Goal: Information Seeking & Learning: Check status

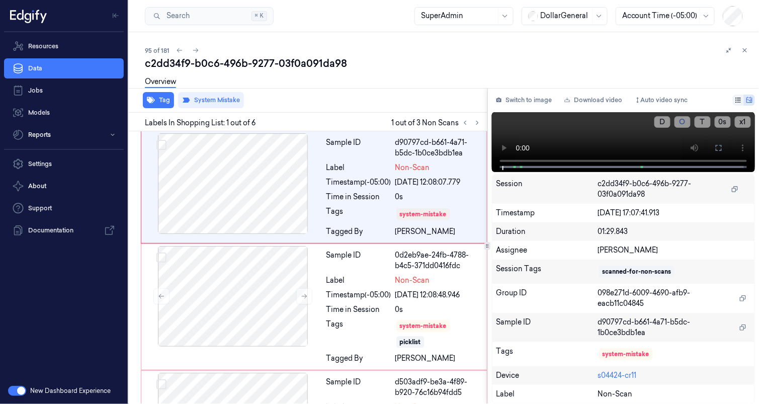
click at [492, 261] on div "Tag System Mistake Labels In Shopping List: 1 out of 6 1 out of 3 Non Scans Sam…" at bounding box center [442, 246] width 634 height 316
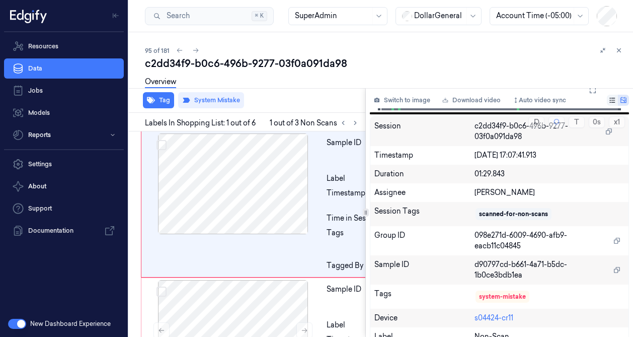
click at [365, 208] on div at bounding box center [365, 212] width 1 height 248
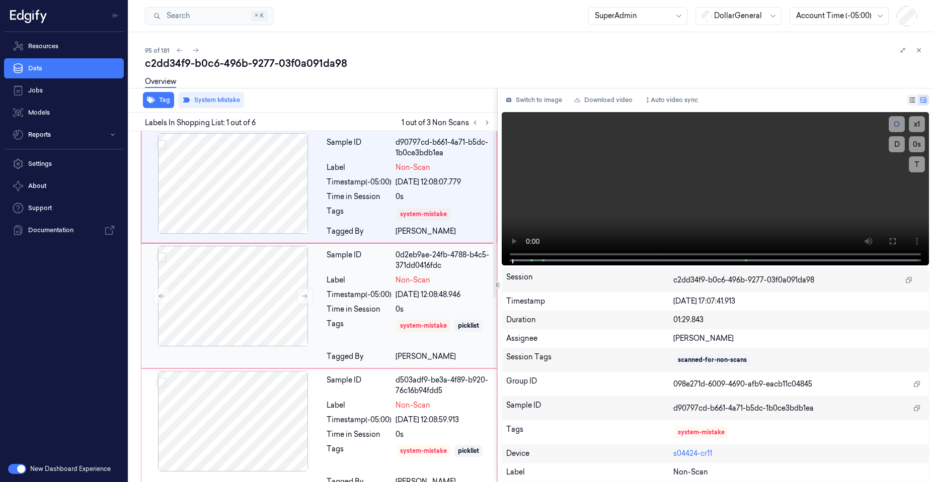
click at [374, 327] on div "Tags" at bounding box center [358, 333] width 65 height 29
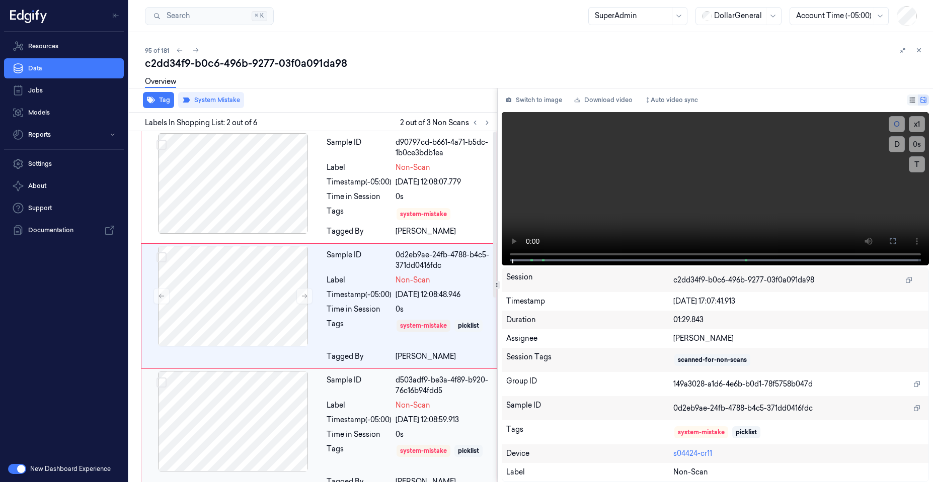
click at [355, 421] on div "Timestamp (-05:00)" at bounding box center [358, 420] width 65 height 11
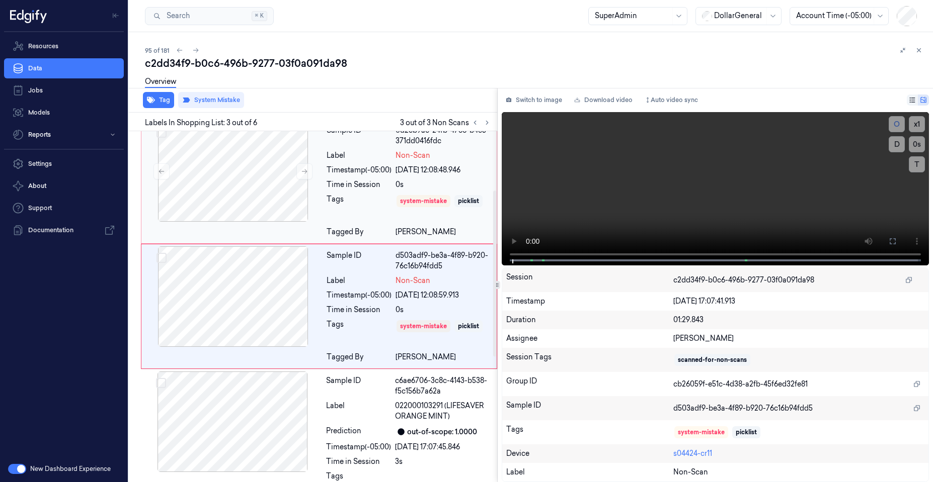
click at [356, 210] on div "Tags" at bounding box center [358, 208] width 65 height 29
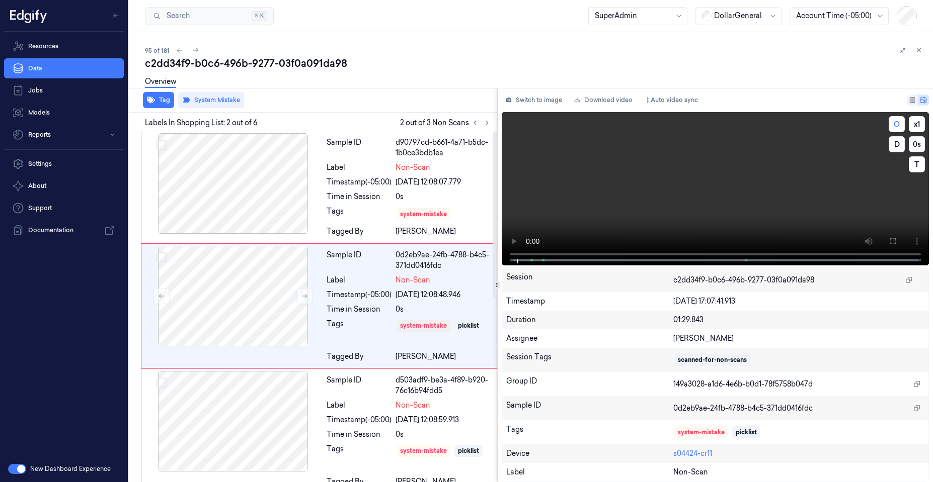
click at [565, 178] on video at bounding box center [715, 188] width 427 height 153
click at [327, 196] on div "Time in Session" at bounding box center [358, 197] width 65 height 11
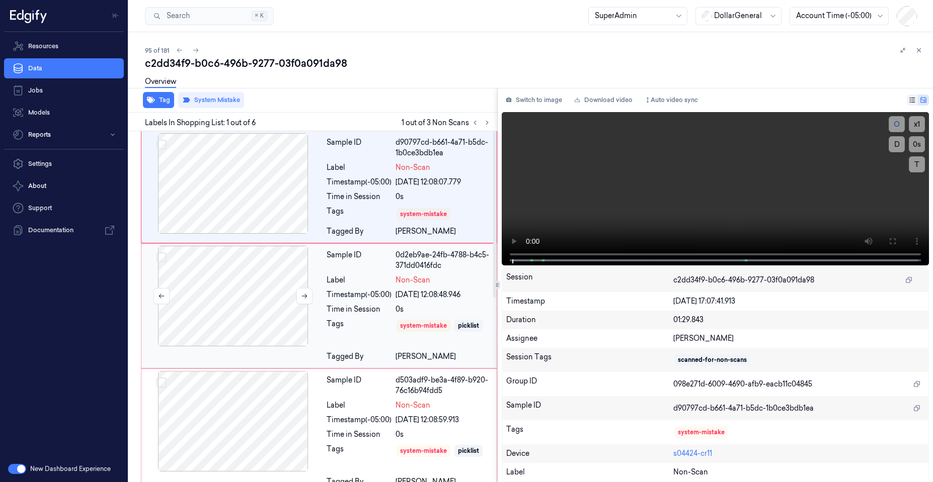
click at [299, 284] on div at bounding box center [232, 296] width 179 height 101
click at [262, 152] on div at bounding box center [232, 183] width 179 height 101
click at [265, 318] on div at bounding box center [232, 296] width 179 height 101
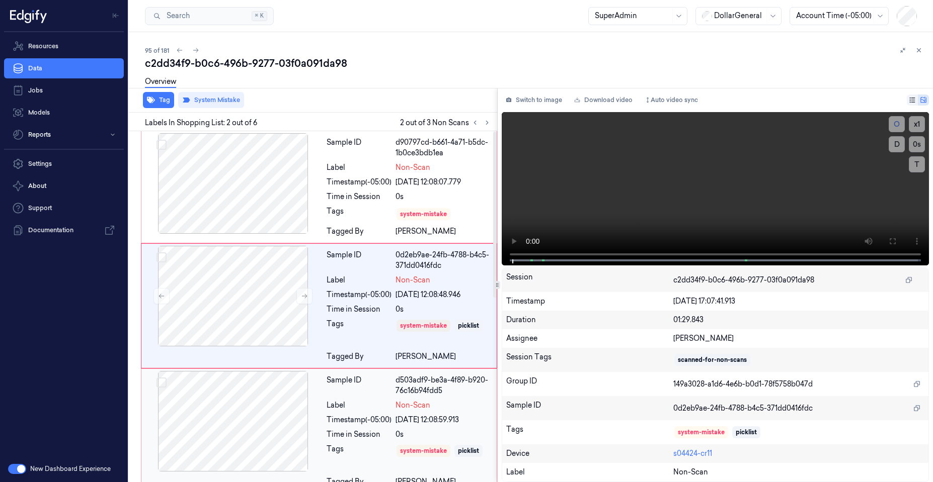
click at [270, 439] on div at bounding box center [232, 421] width 179 height 101
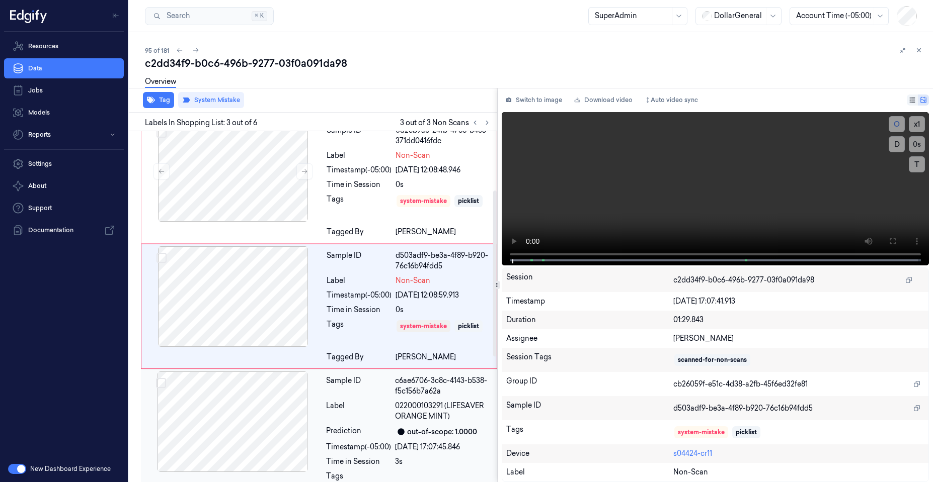
click at [275, 428] on div at bounding box center [232, 422] width 179 height 101
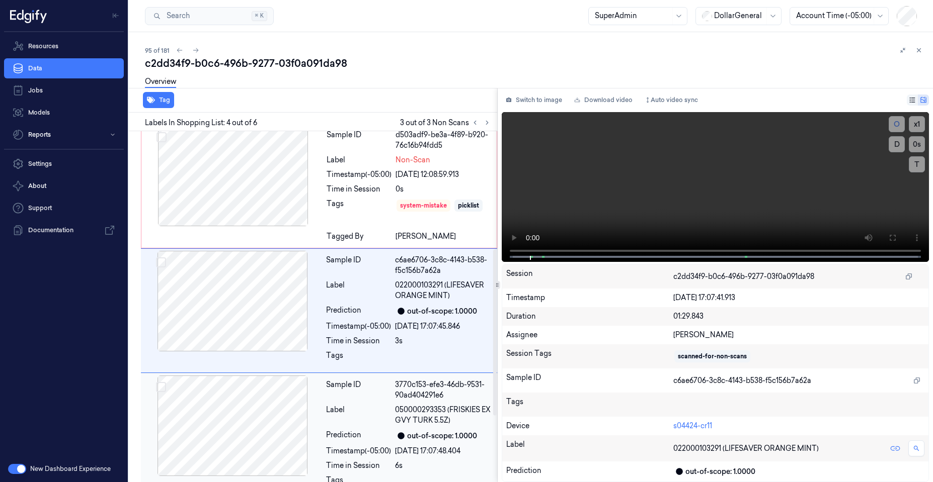
scroll to position [250, 0]
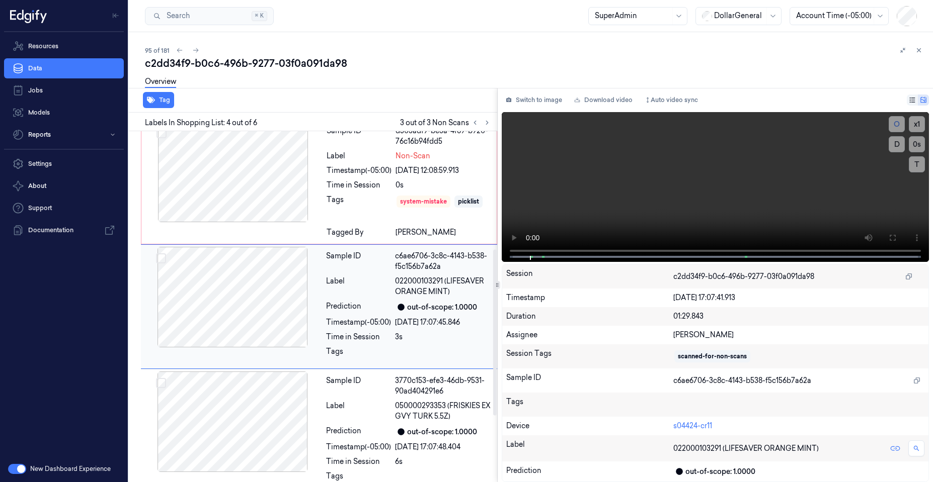
click at [229, 271] on div at bounding box center [232, 297] width 179 height 101
click at [231, 200] on div at bounding box center [232, 172] width 179 height 101
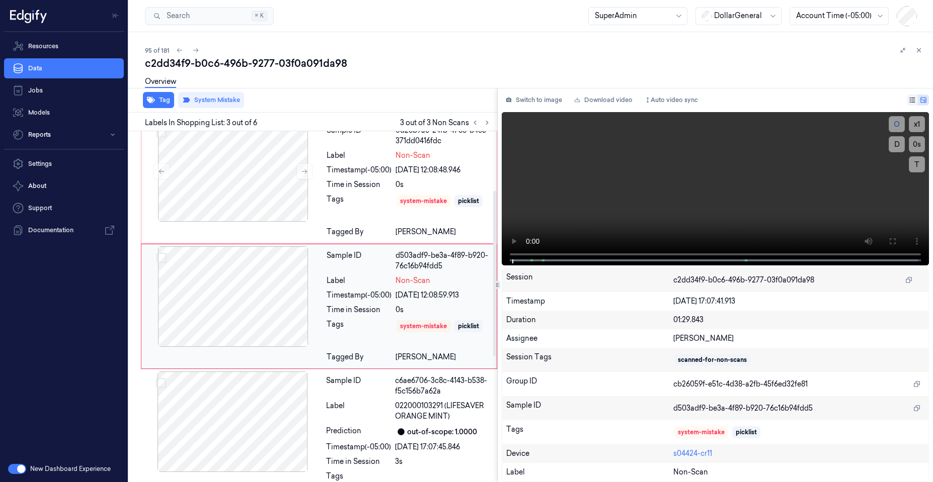
click at [231, 200] on div at bounding box center [232, 171] width 179 height 101
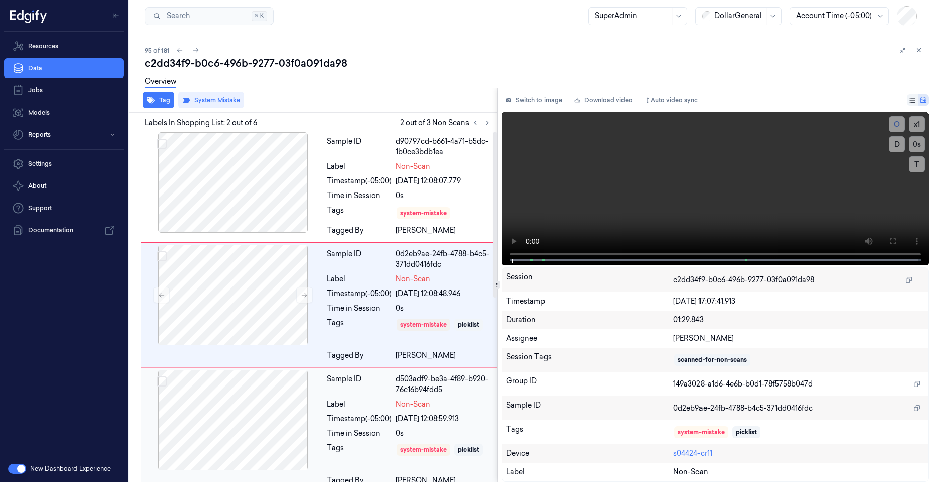
scroll to position [0, 0]
click at [231, 182] on div at bounding box center [232, 183] width 179 height 101
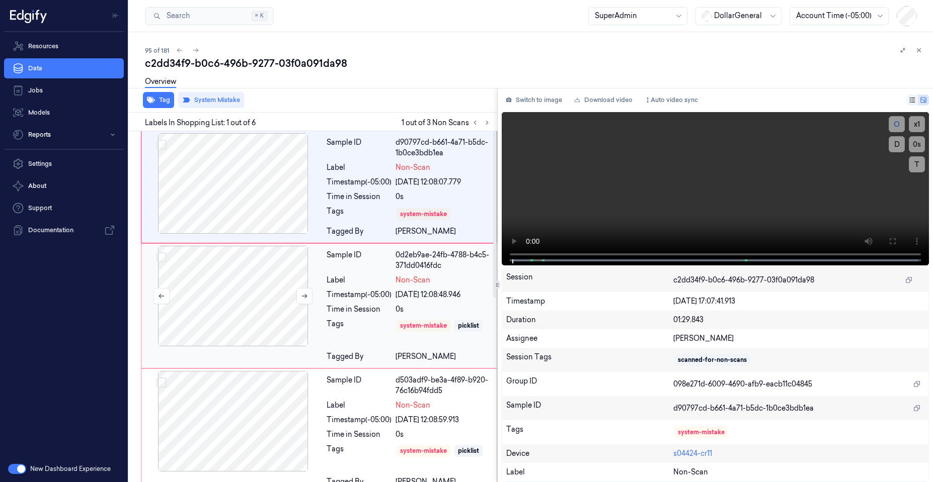
click at [201, 325] on div at bounding box center [232, 296] width 179 height 101
click at [207, 230] on div at bounding box center [232, 183] width 179 height 101
click at [203, 311] on div at bounding box center [232, 296] width 179 height 101
click at [215, 237] on div "Sample ID d90797cd-b661-4a71-b5dc-1b0ce3bdb1ea Label Non-Scan Timestamp (-05:00…" at bounding box center [319, 187] width 356 height 112
click at [205, 299] on div at bounding box center [232, 296] width 179 height 101
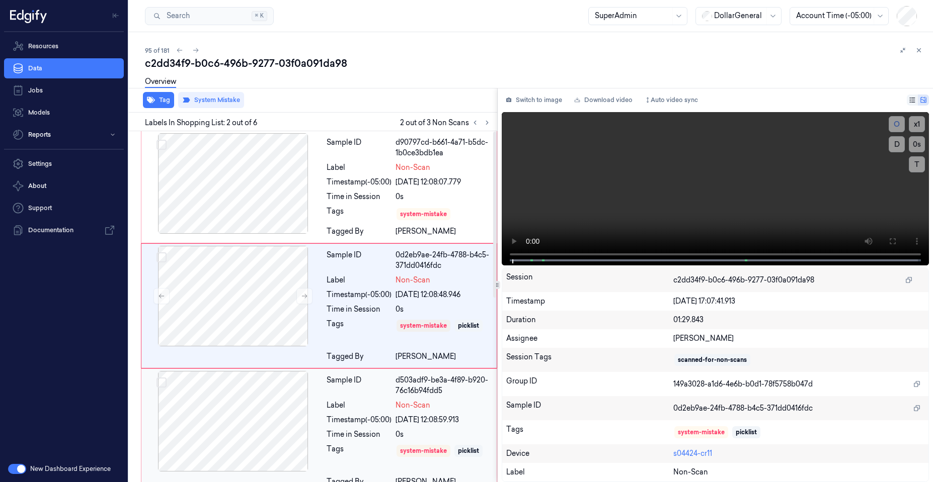
click at [232, 422] on div at bounding box center [232, 421] width 179 height 101
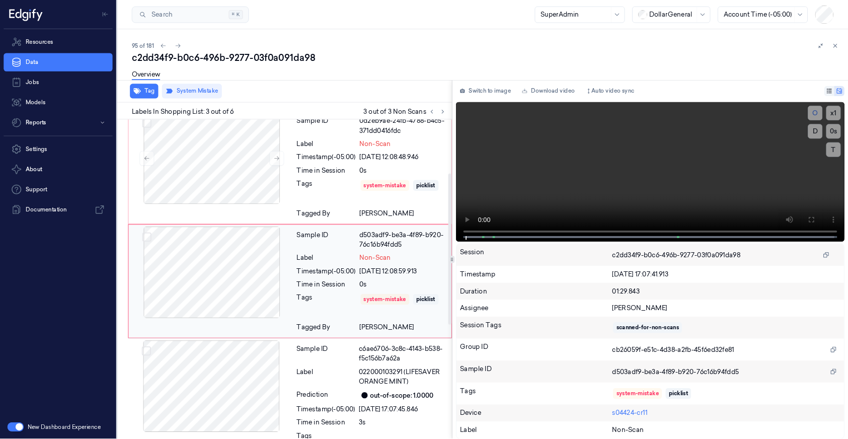
scroll to position [125, 0]
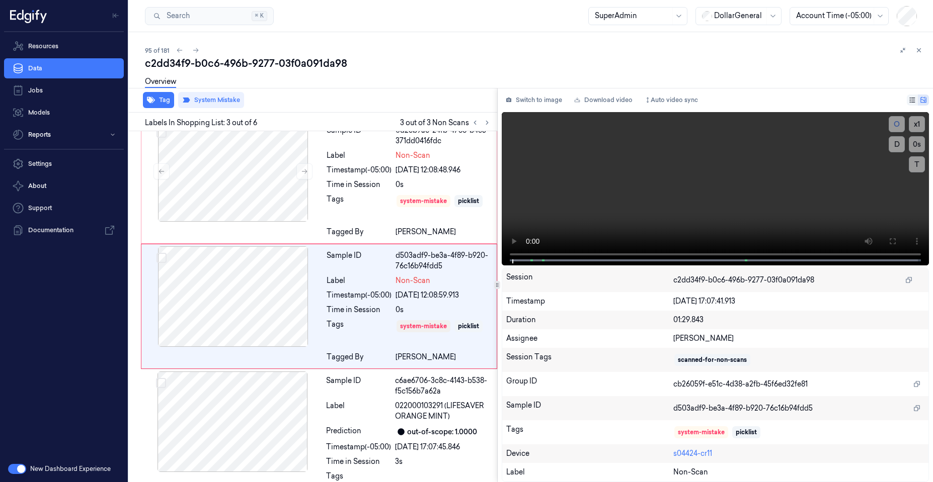
click at [820, 66] on div "c2dd34f9-b0c6-496b-9277-03f0a091da98" at bounding box center [535, 63] width 780 height 14
click at [482, 70] on div "c2dd34f9-b0c6-496b-9277-03f0a091da98" at bounding box center [535, 63] width 780 height 14
click at [574, 216] on video at bounding box center [715, 188] width 427 height 153
click at [20, 474] on div "New Dashboard Experience" at bounding box center [64, 469] width 128 height 26
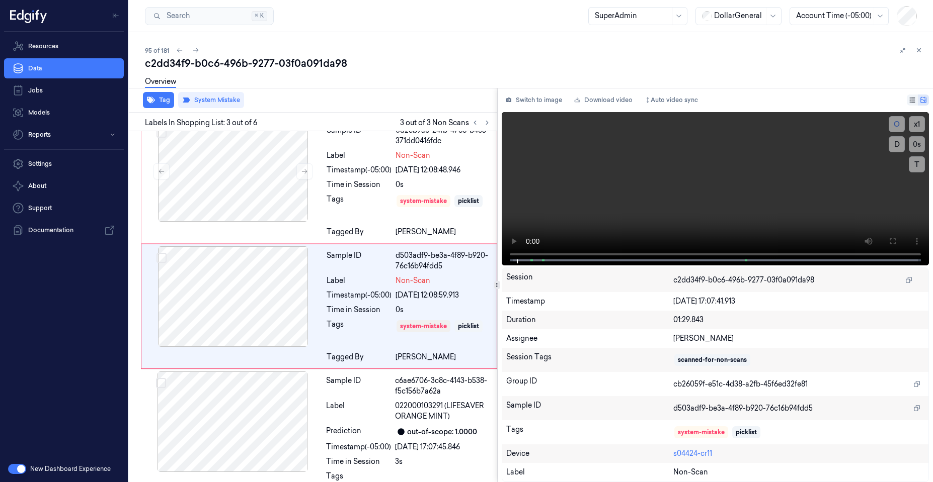
click at [17, 470] on button "button" at bounding box center [17, 469] width 18 height 10
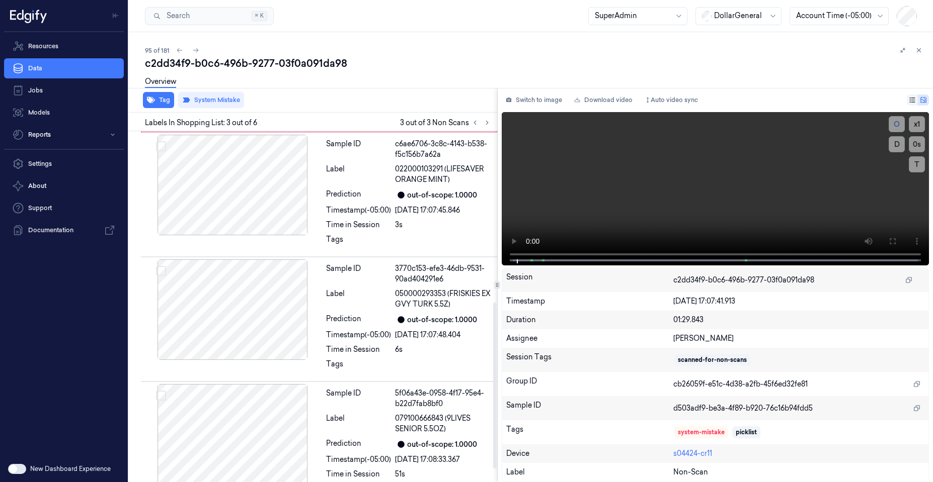
scroll to position [389, 0]
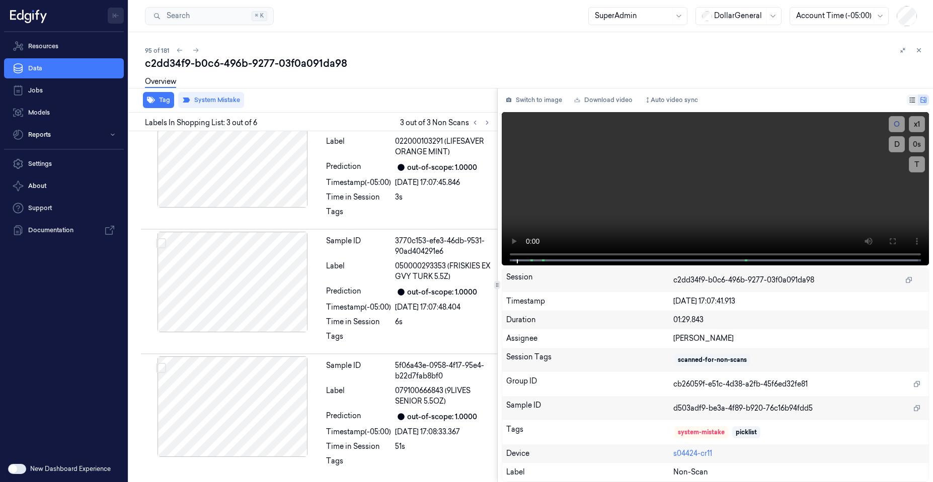
click at [119, 18] on button "Toggle Navigation" at bounding box center [116, 16] width 16 height 16
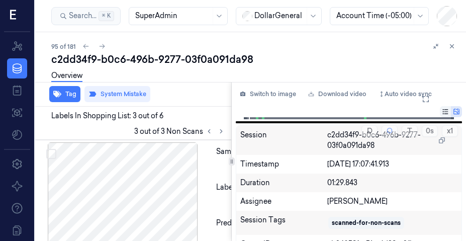
scroll to position [419, 16]
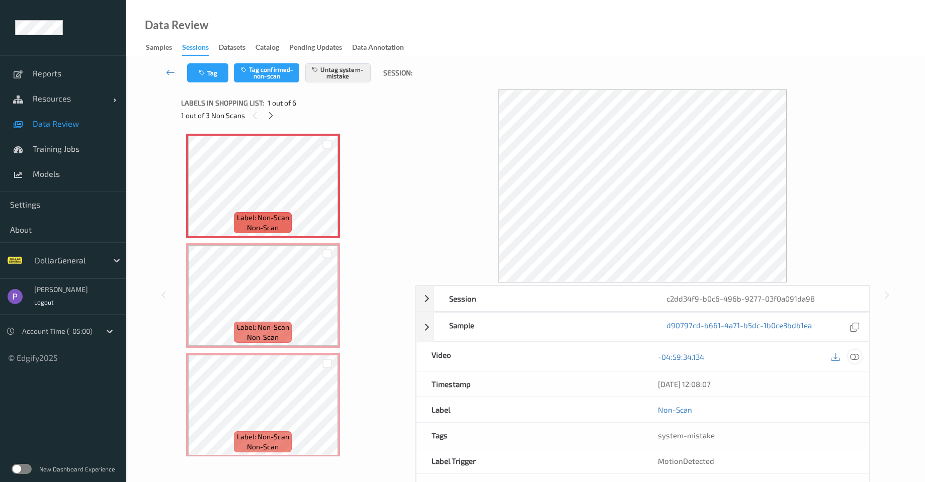
click at [852, 356] on icon at bounding box center [854, 356] width 9 height 9
click at [853, 359] on icon at bounding box center [854, 356] width 9 height 9
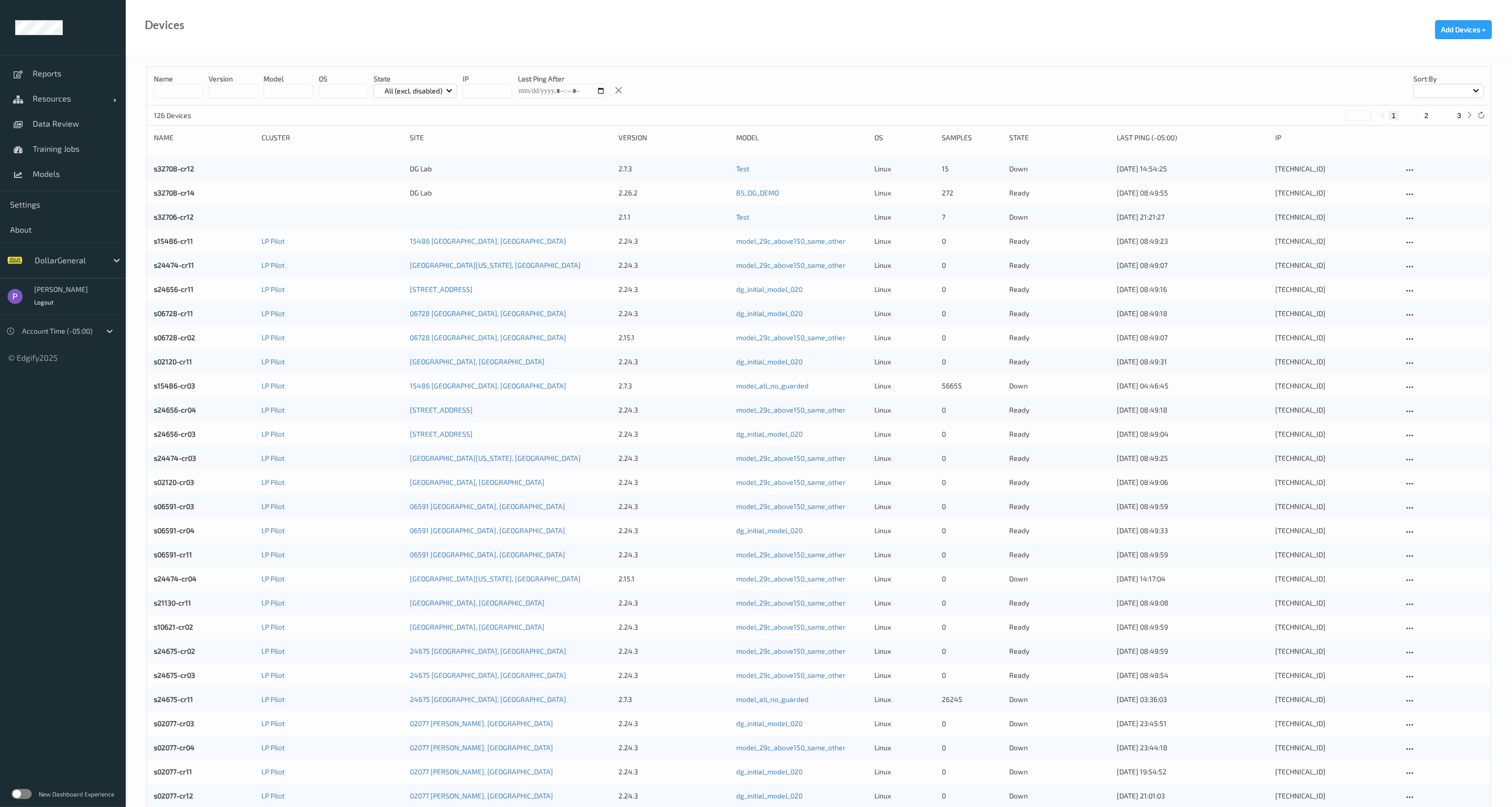
click at [24, 788] on div "New Dashboard Experience" at bounding box center [63, 794] width 126 height 26
click at [21, 789] on label at bounding box center [22, 794] width 20 height 10
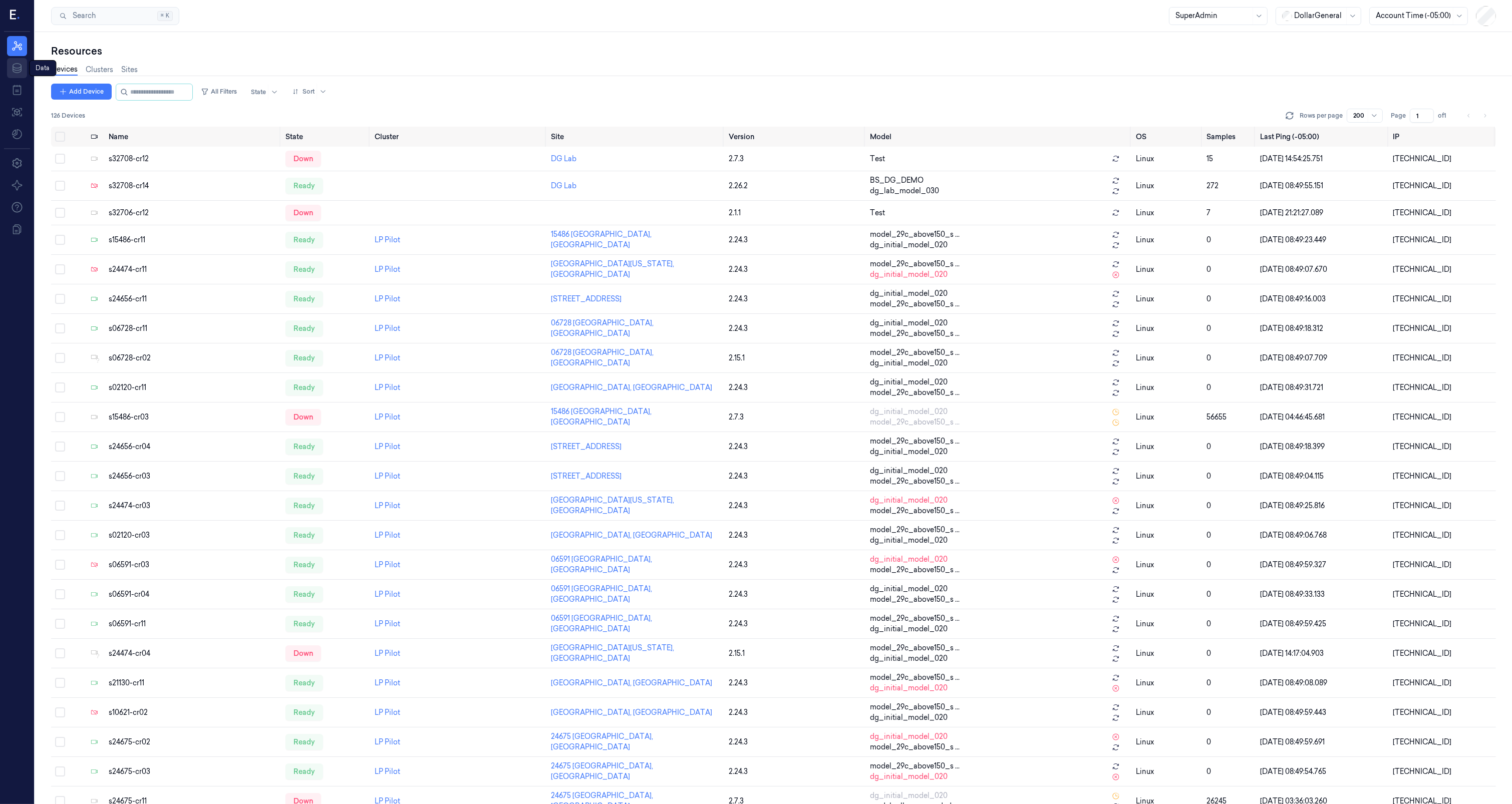
click at [20, 72] on icon at bounding box center [17, 68] width 9 height 10
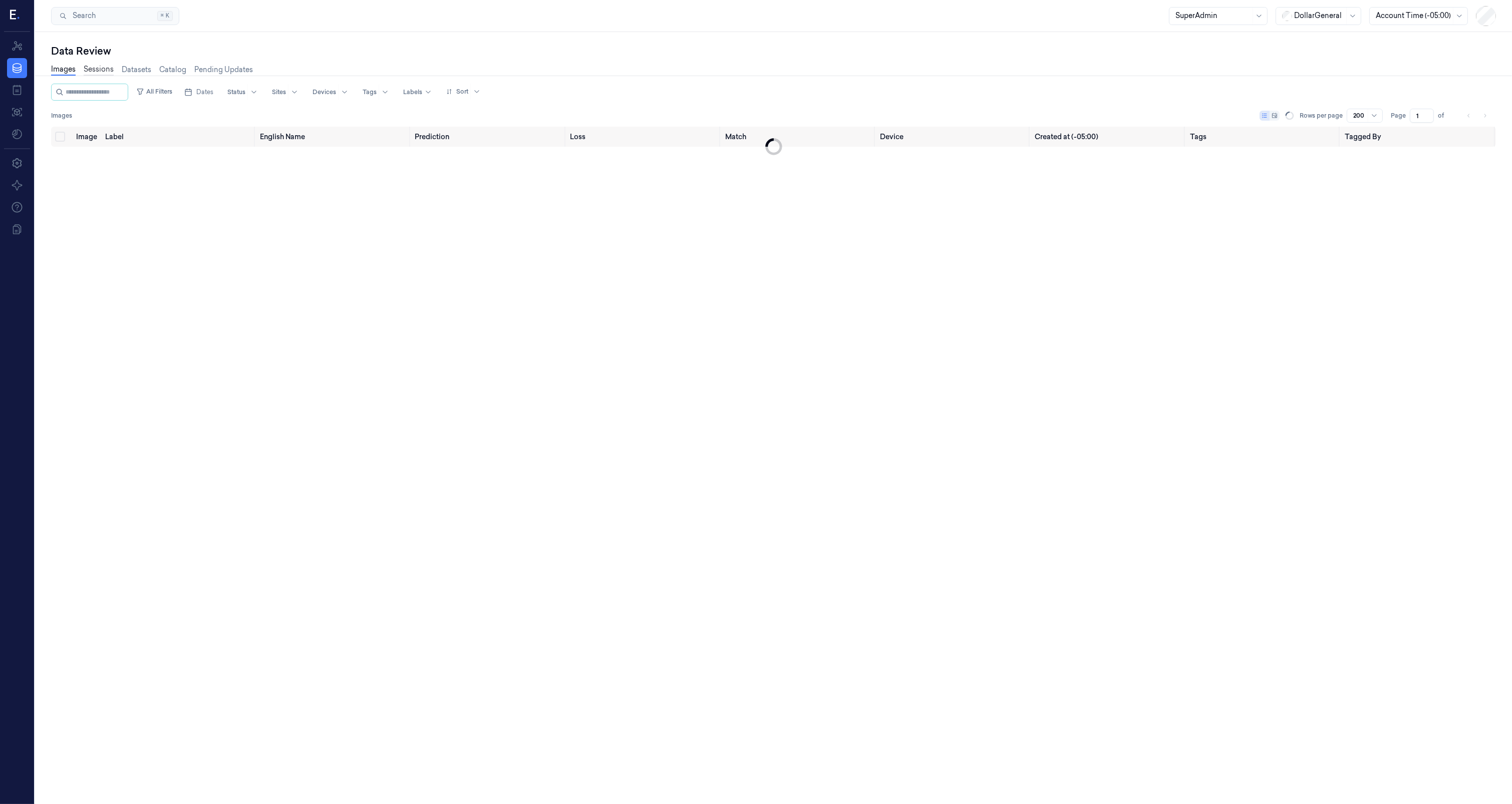
click at [100, 68] on link "Sessions" at bounding box center [99, 70] width 30 height 12
click at [144, 94] on icon "button" at bounding box center [140, 92] width 8 height 8
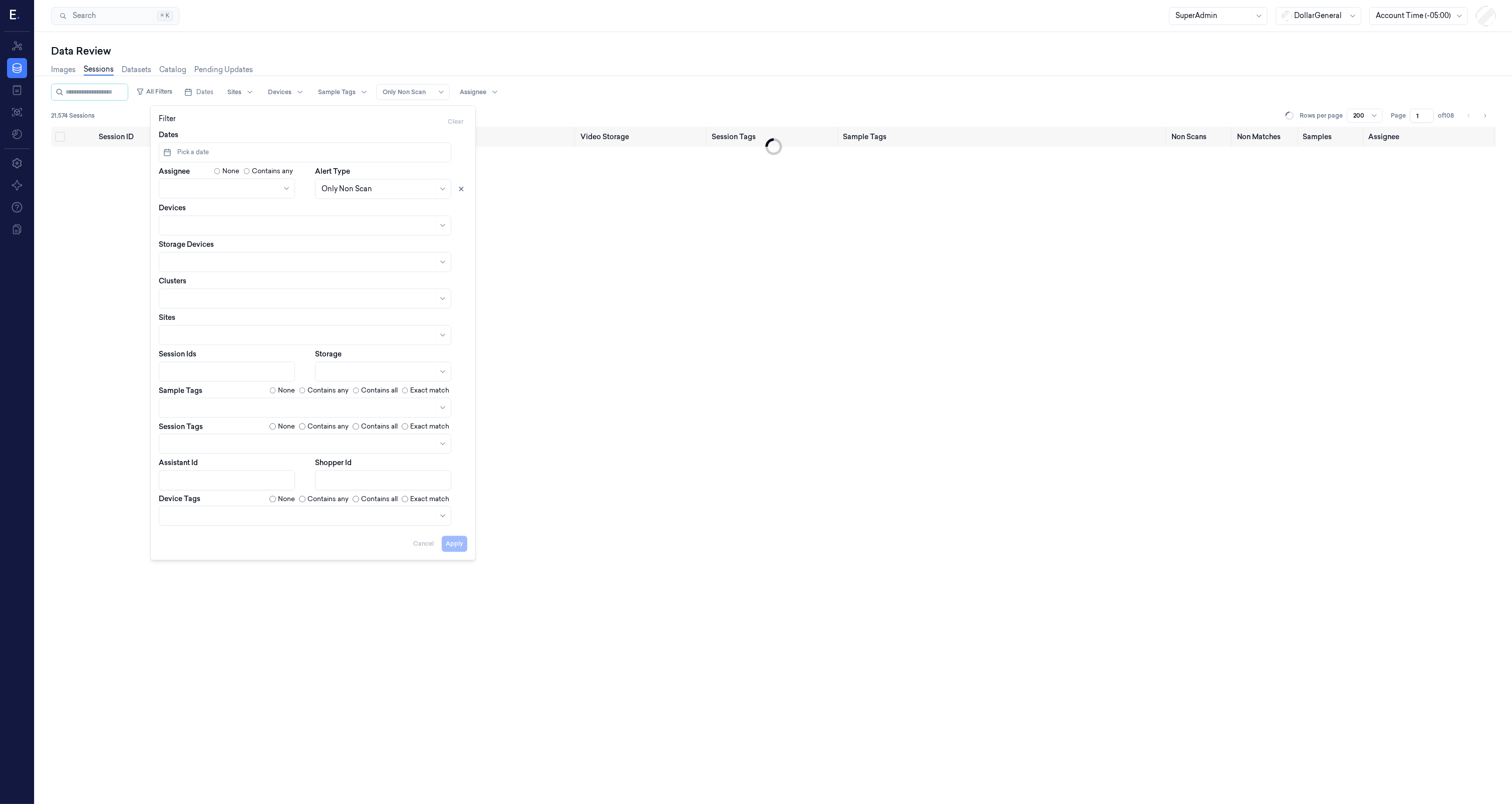
click at [74, 247] on div "Session ID Timestamp (Session) Device Video Storage Session Tags Sample Tags No…" at bounding box center [772, 465] width 1444 height 678
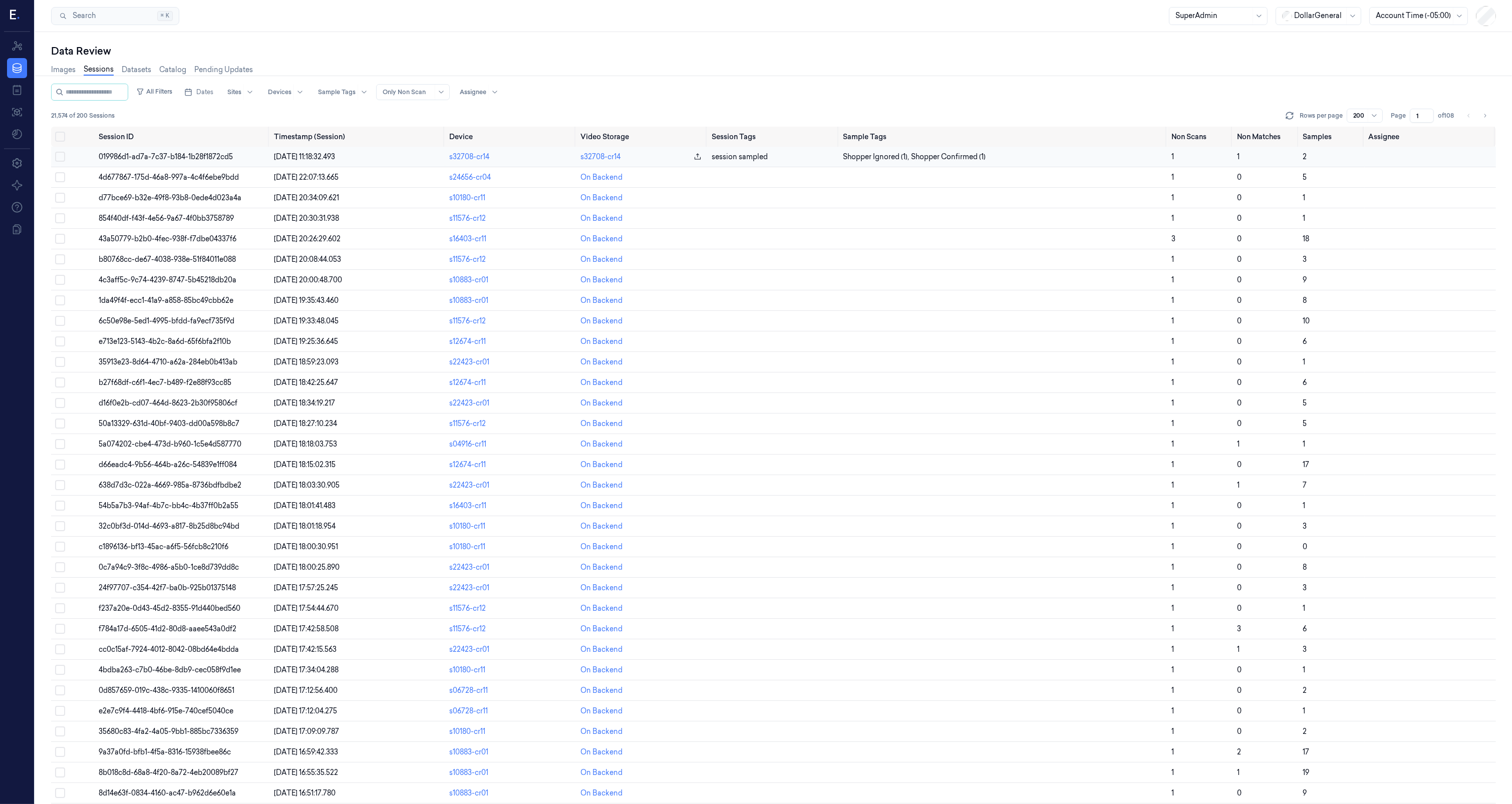
click at [124, 155] on span "019986d1-ad7a-7c37-b184-1b28f1872cd5" at bounding box center [165, 156] width 134 height 9
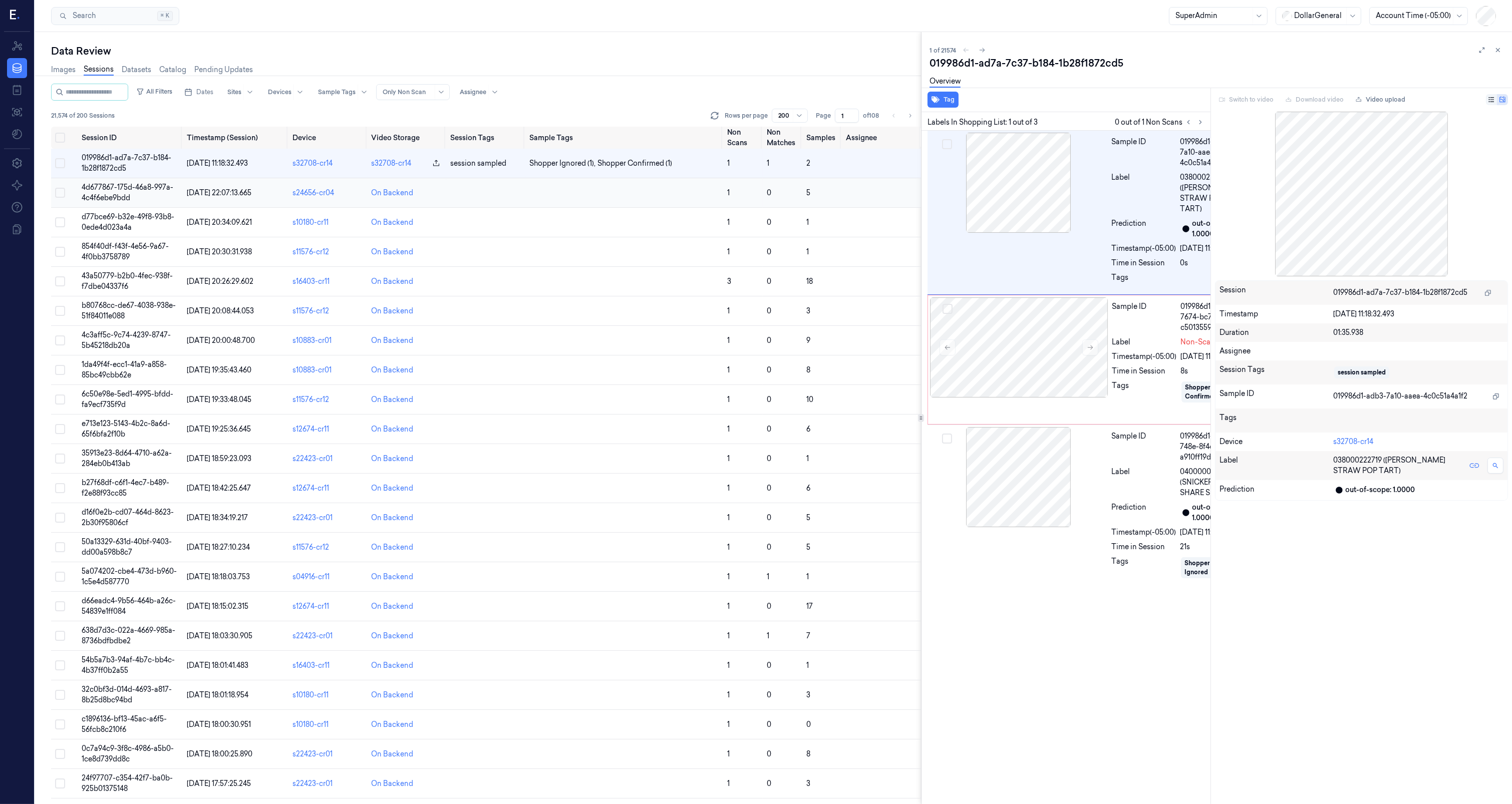
click at [123, 195] on span "4d677867-175d-46a8-997a-4c4f6ebe9bdd" at bounding box center [127, 193] width 92 height 20
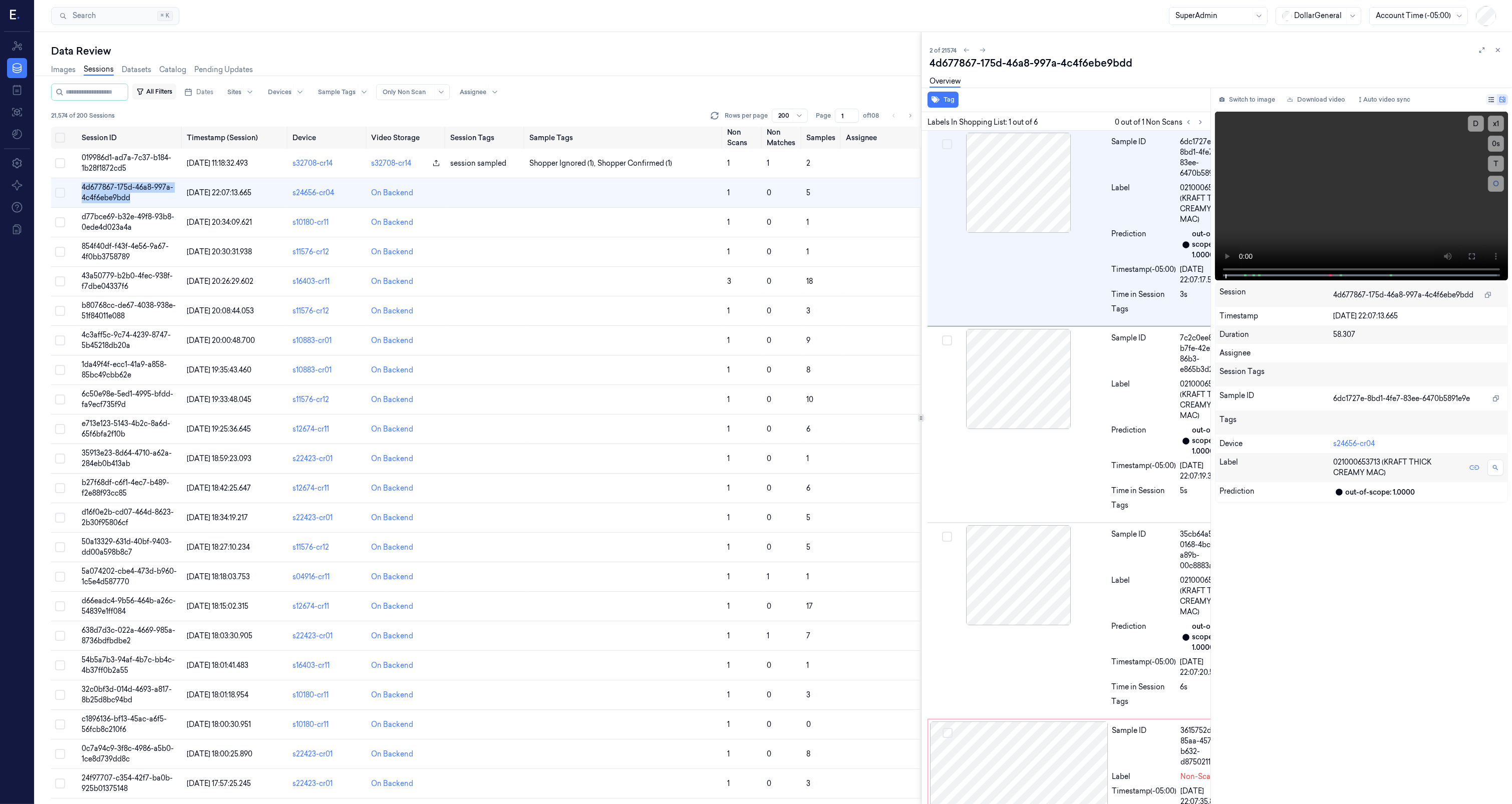
click at [174, 93] on button "All Filters" at bounding box center [154, 92] width 44 height 16
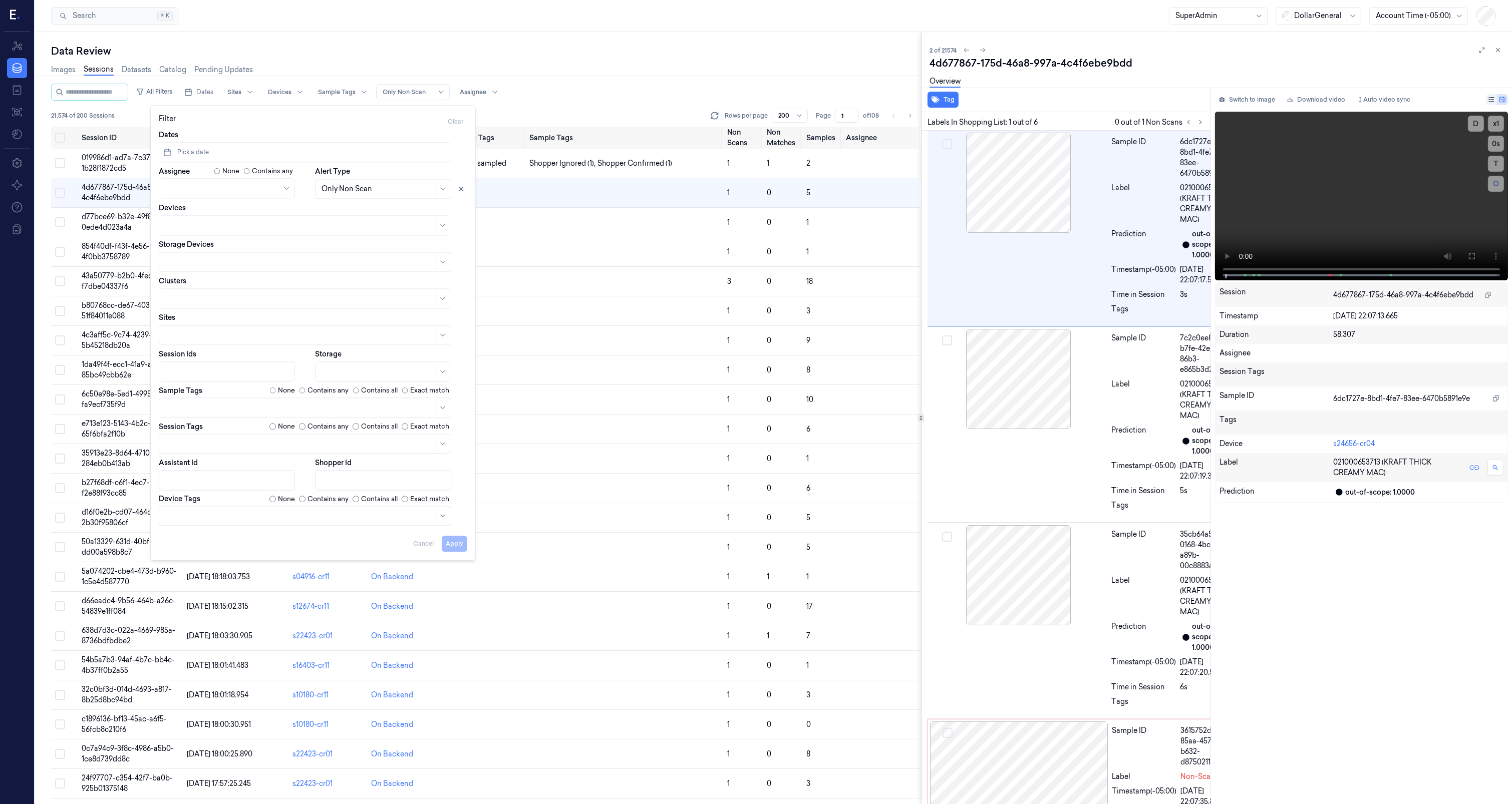
click at [201, 366] on div at bounding box center [228, 371] width 125 height 11
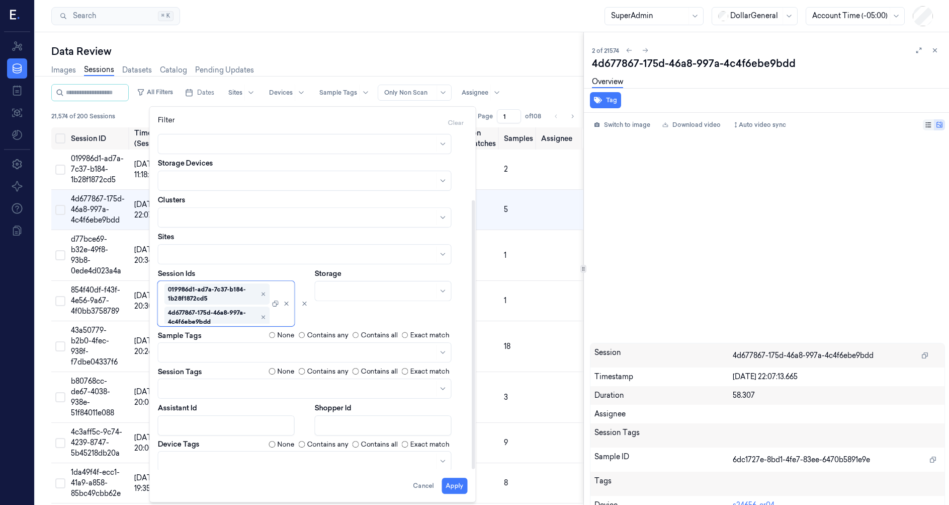
scroll to position [87, 0]
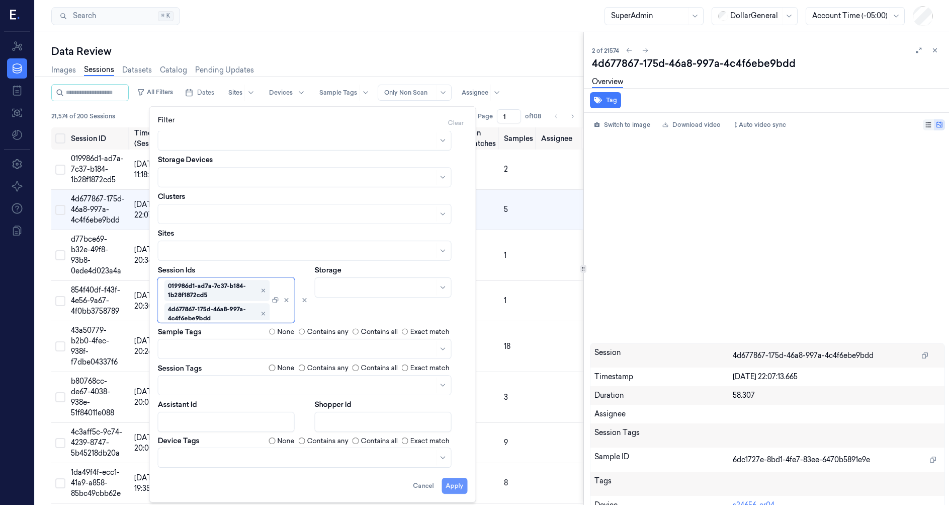
click at [453, 481] on button "Apply" at bounding box center [455, 485] width 26 height 16
type input "**********"
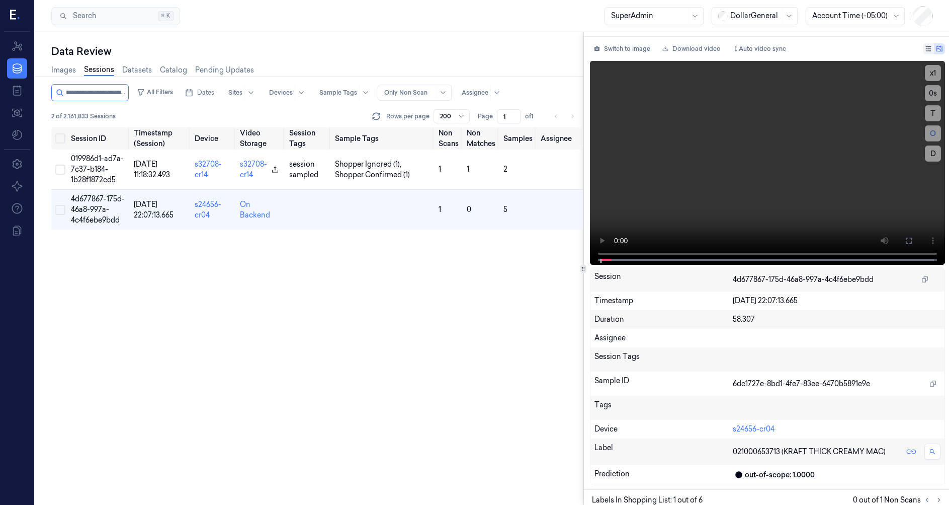
scroll to position [79, 0]
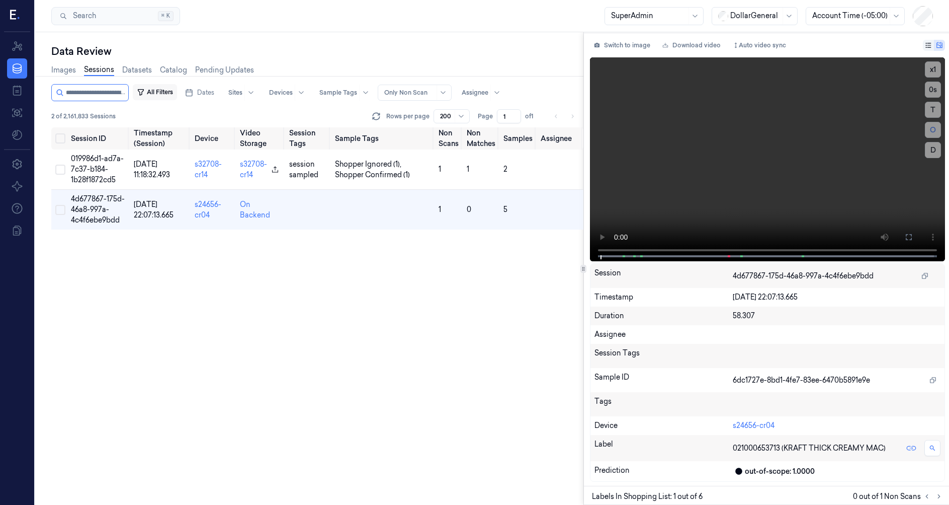
click at [175, 96] on button "All Filters" at bounding box center [155, 92] width 44 height 16
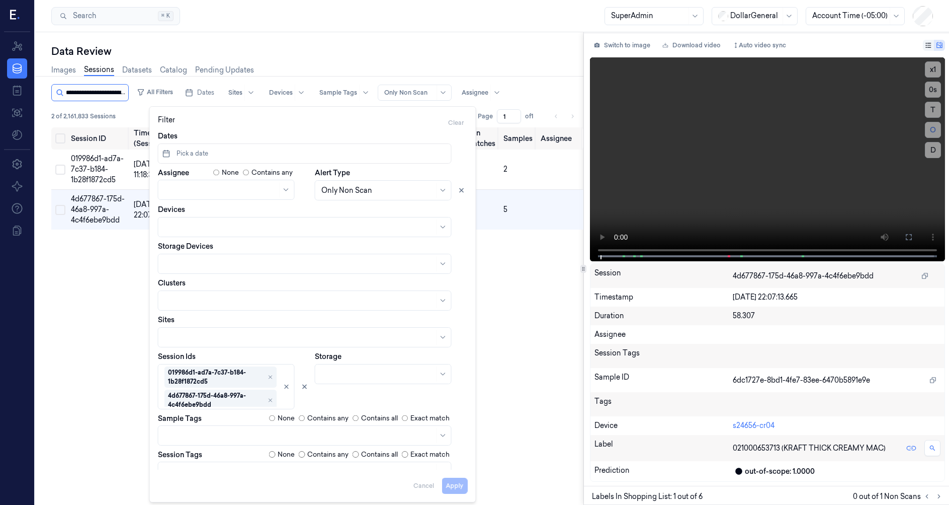
click at [124, 93] on input "string" at bounding box center [96, 93] width 60 height 16
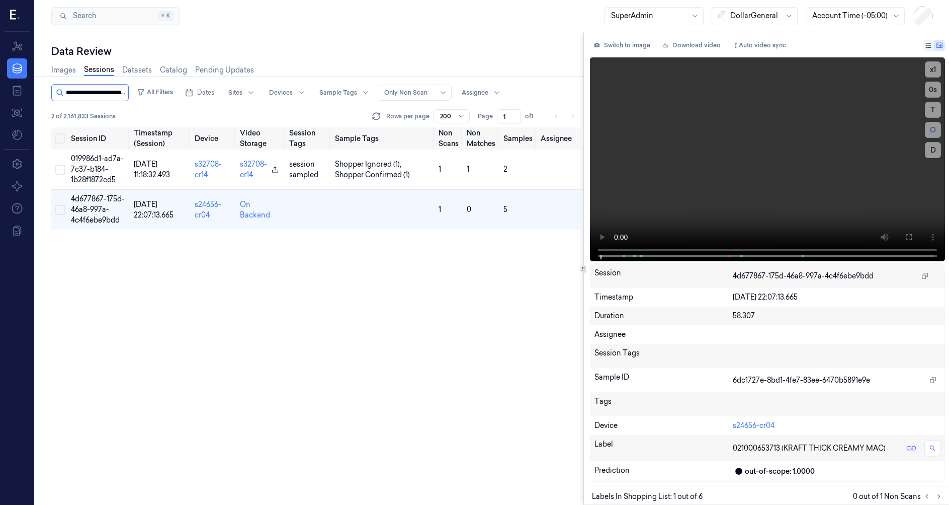
click at [124, 93] on input "string" at bounding box center [96, 93] width 60 height 16
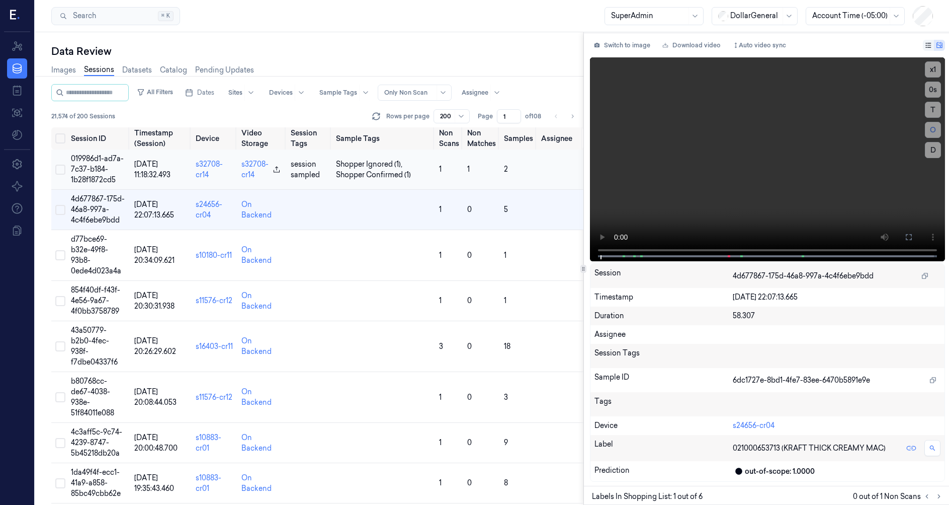
click at [93, 157] on span "019986d1-ad7a-7c37-b184-1b28f1872cd5" at bounding box center [97, 169] width 53 height 30
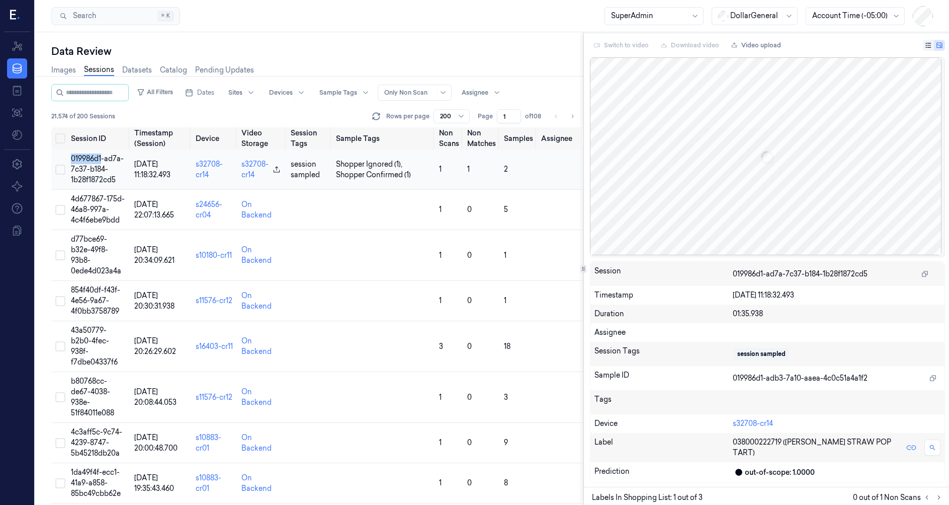
scroll to position [75, 0]
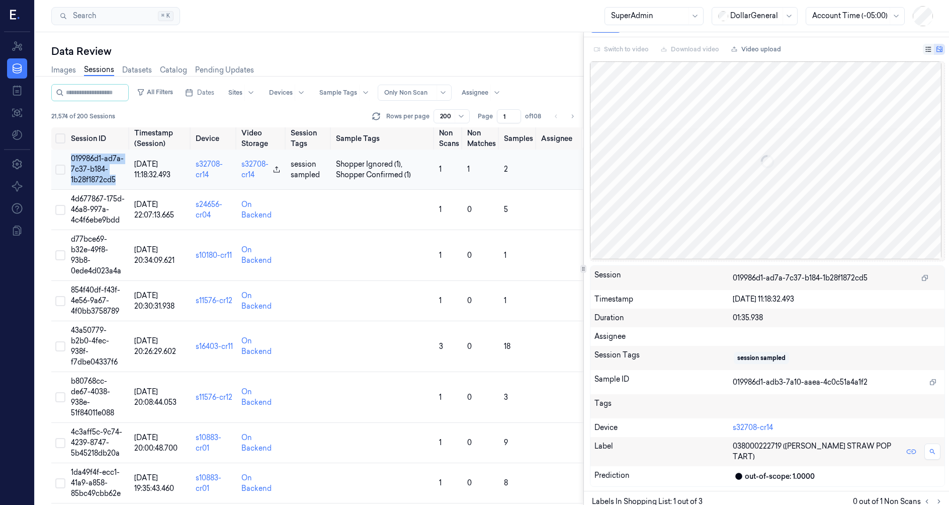
click at [93, 157] on span "019986d1-ad7a-7c37-b184-1b28f1872cd5" at bounding box center [97, 169] width 53 height 30
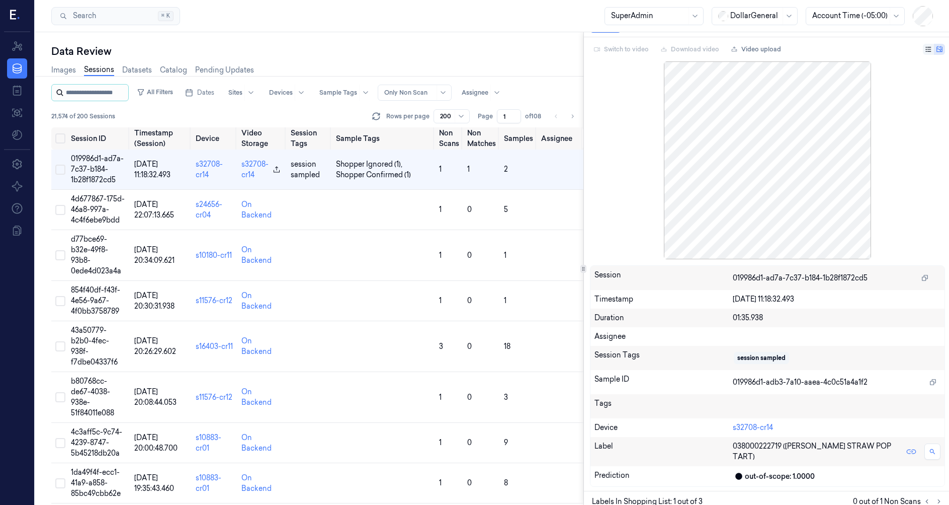
click at [103, 88] on input "string" at bounding box center [96, 93] width 60 height 16
paste input "**********"
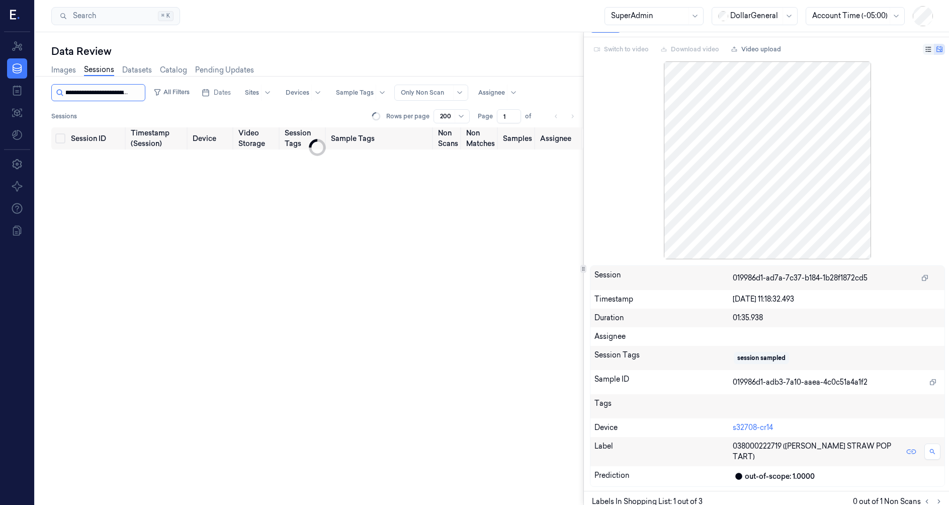
scroll to position [0, 38]
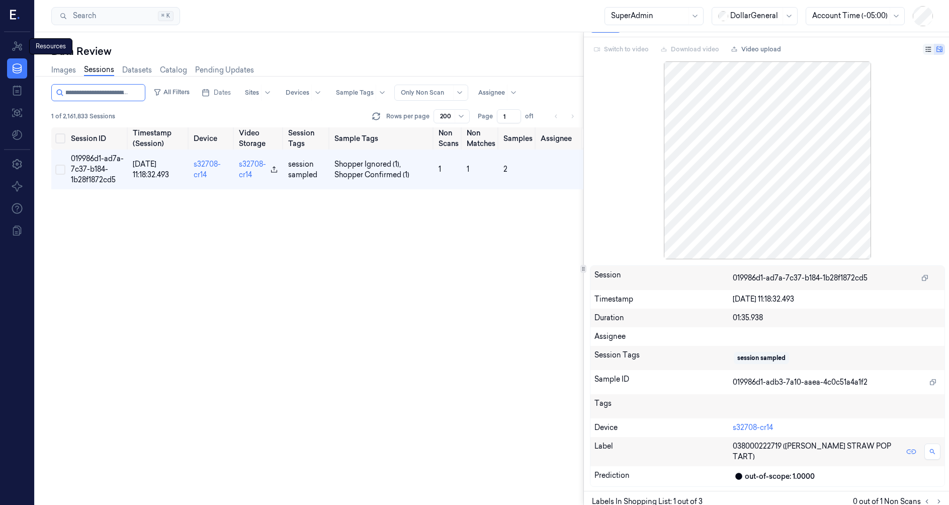
type input "**********"
click at [119, 93] on input "string" at bounding box center [104, 93] width 77 height 16
click at [90, 94] on input "string" at bounding box center [96, 93] width 60 height 16
paste input "**********"
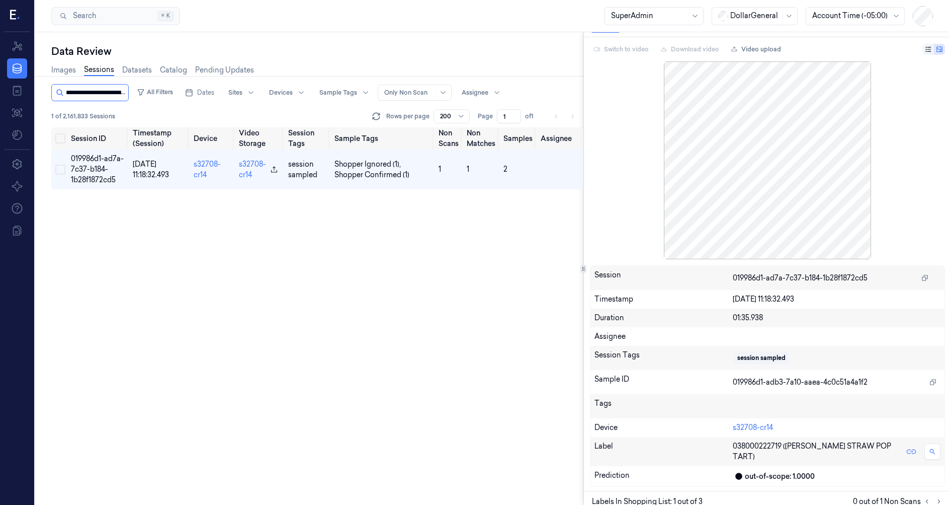
scroll to position [0, 159]
type input "**********"
click at [110, 71] on link "Sessions" at bounding box center [99, 70] width 30 height 12
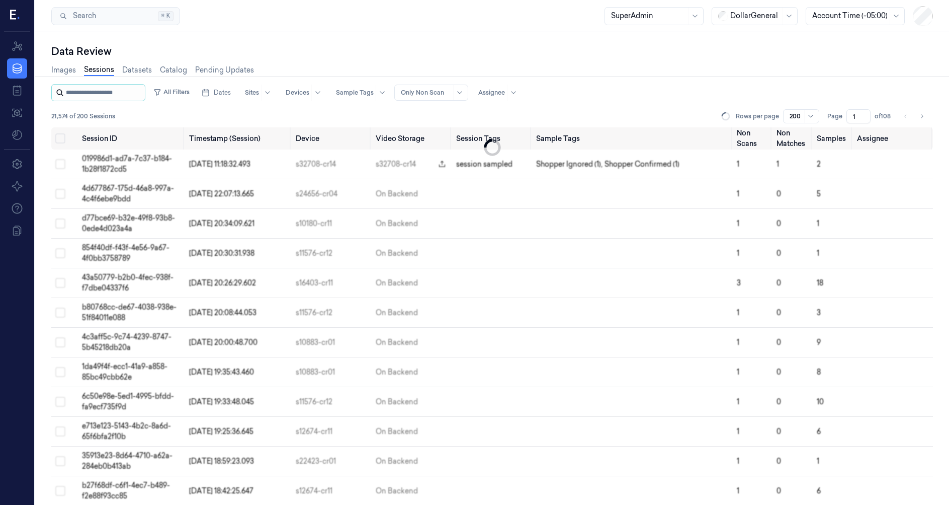
click at [110, 90] on input "string" at bounding box center [104, 93] width 77 height 16
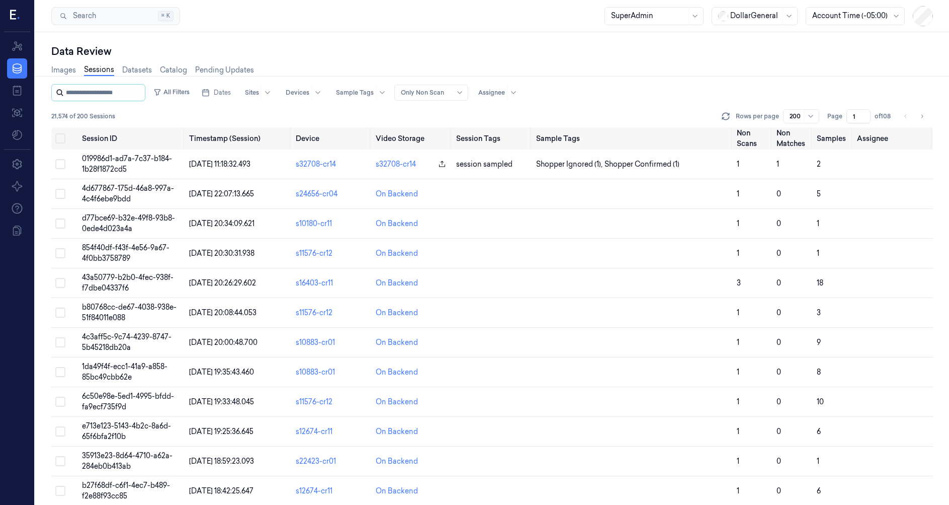
paste input "**********"
click at [111, 92] on input "string" at bounding box center [104, 93] width 77 height 16
drag, startPoint x: 110, startPoint y: 92, endPoint x: -20, endPoint y: 91, distance: 129.8
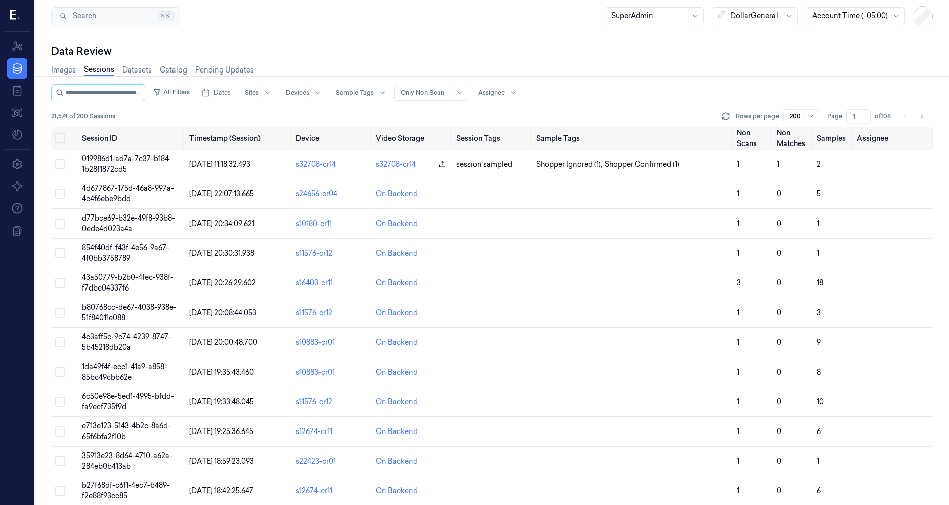
click at [0, 91] on html "Resources Data Jobs Models Settings About Support Documentation Search Search..…" at bounding box center [474, 252] width 949 height 505
type input "**********"
click at [172, 93] on button "All Filters" at bounding box center [171, 92] width 44 height 16
click at [177, 98] on button "All Filters" at bounding box center [155, 92] width 44 height 16
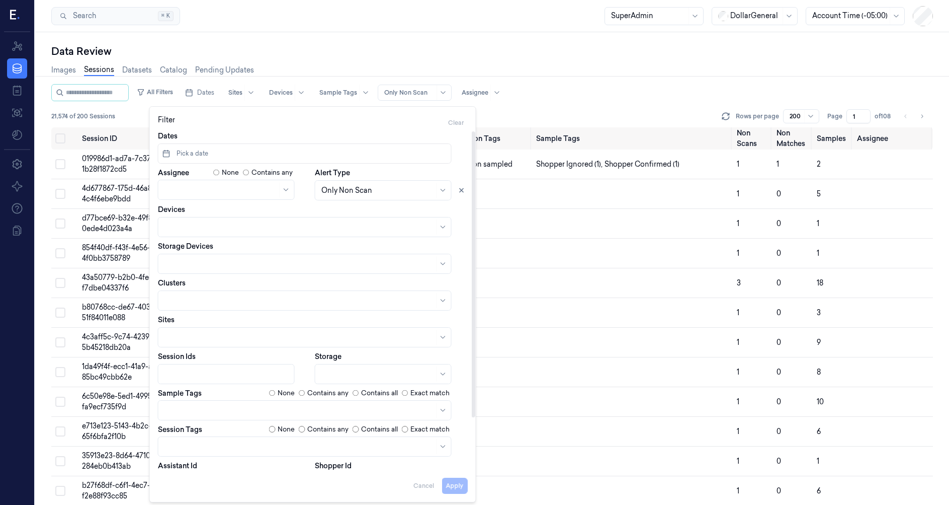
click at [205, 370] on div at bounding box center [227, 374] width 126 height 11
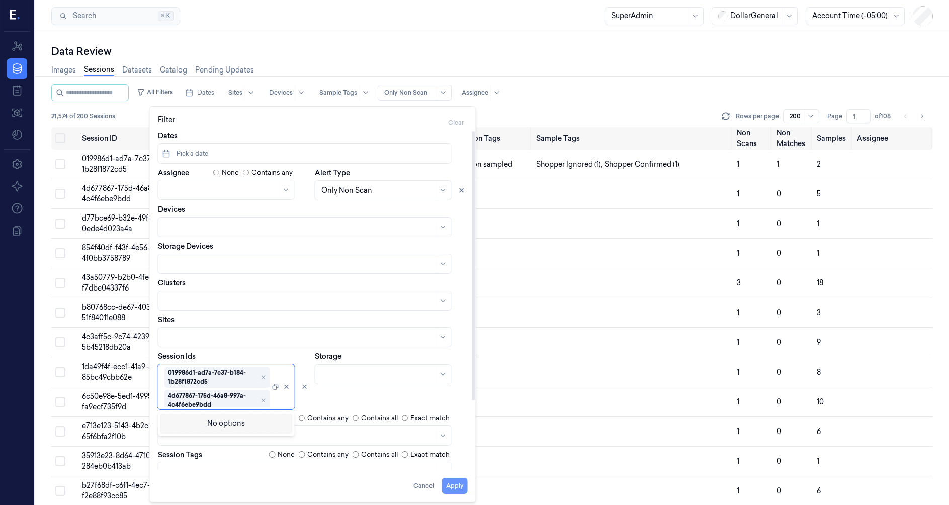
click at [455, 484] on button "Apply" at bounding box center [455, 485] width 26 height 16
type input "**********"
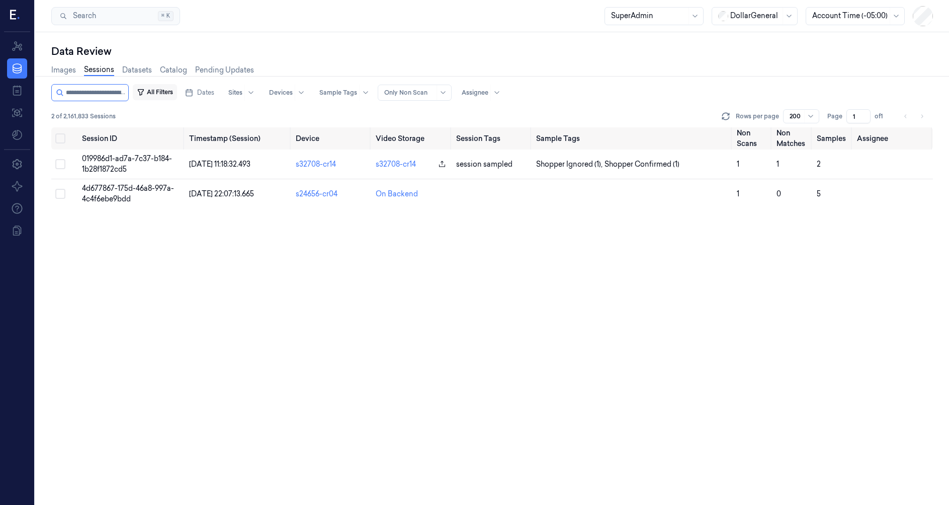
click at [167, 94] on button "All Filters" at bounding box center [155, 92] width 44 height 16
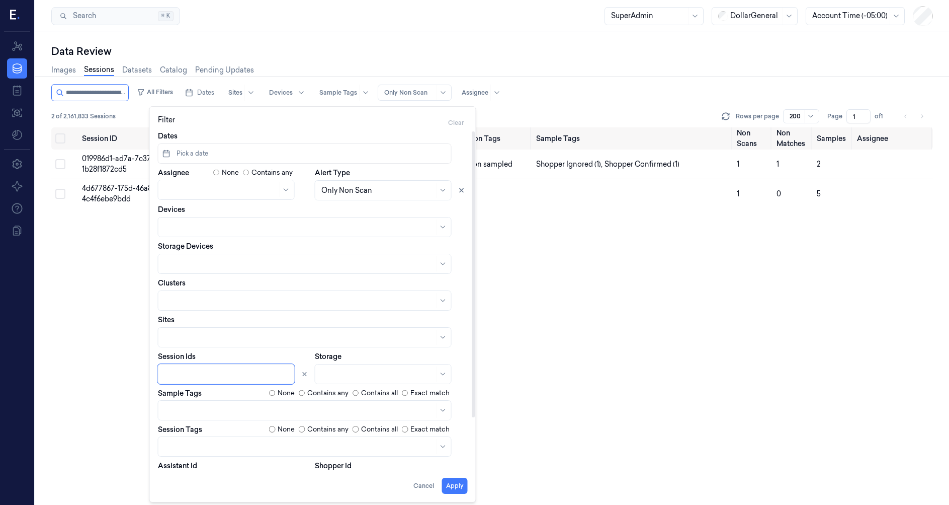
click at [84, 321] on div "Session ID Timestamp (Session) Device Video Storage Session Tags Sample Tags No…" at bounding box center [492, 315] width 882 height 377
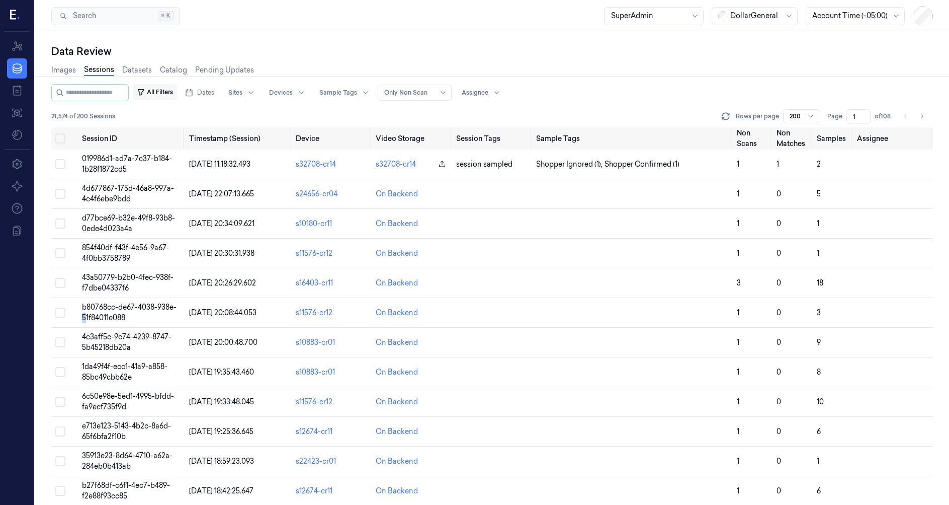
click at [171, 91] on button "All Filters" at bounding box center [155, 92] width 44 height 16
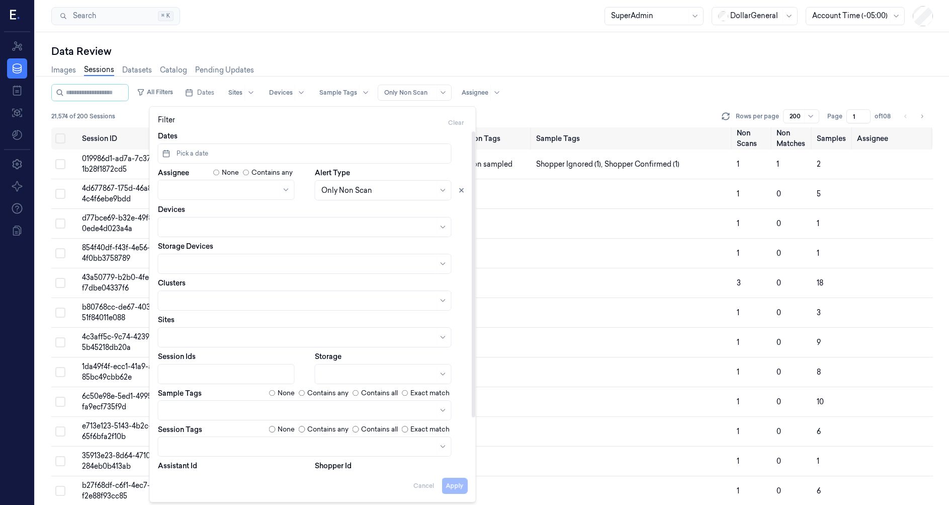
click at [232, 373] on div at bounding box center [227, 374] width 126 height 11
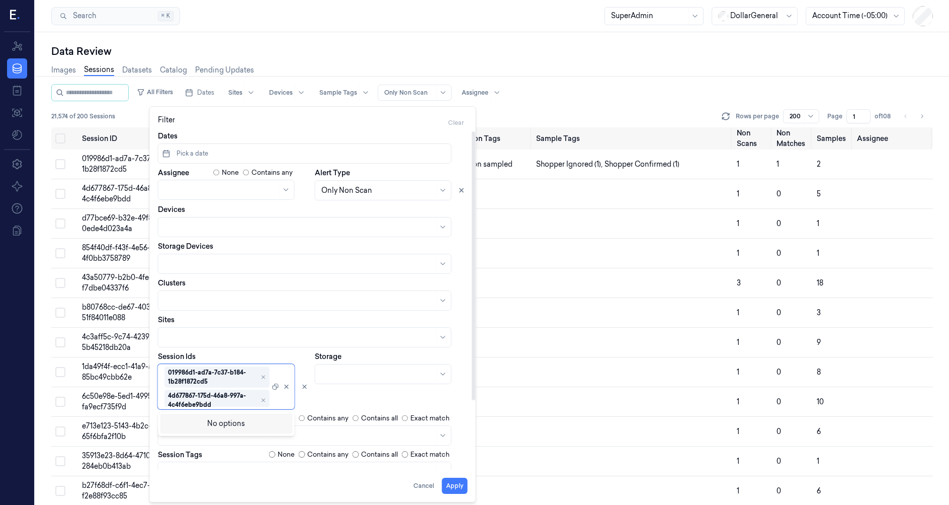
click at [534, 58] on div "Images Sessions Datasets Catalog Pending Updates" at bounding box center [492, 71] width 882 height 26
type input "**********"
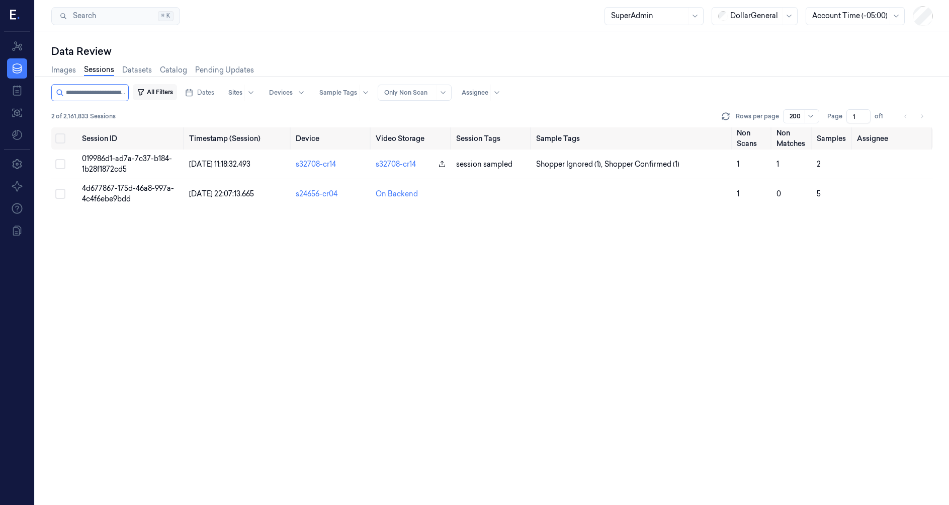
click at [161, 96] on button "All Filters" at bounding box center [155, 92] width 44 height 16
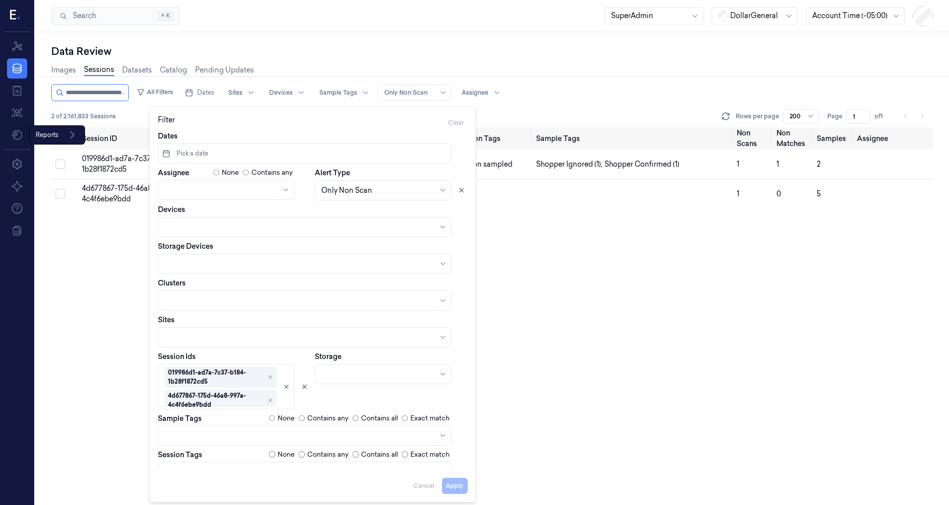
click at [101, 256] on div "Session ID Timestamp (Session) Device Video Storage Session Tags Sample Tags No…" at bounding box center [492, 315] width 882 height 377
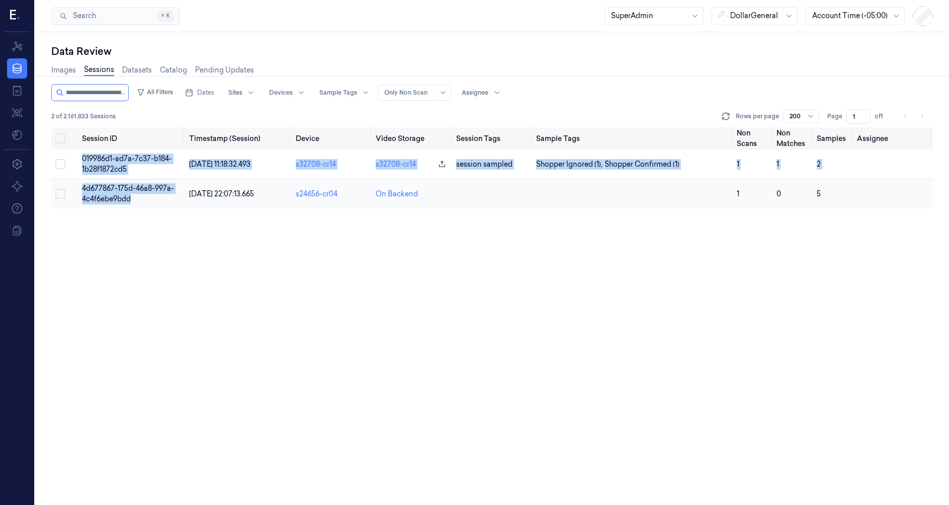
drag, startPoint x: 84, startPoint y: 152, endPoint x: 158, endPoint y: 199, distance: 88.1
click at [158, 199] on tbody "019986d1-ad7a-7c37-b184-1b28f1872cd5 [DATE] 11:18:32.493 s32708-cr14 s32708-cr1…" at bounding box center [492, 178] width 882 height 59
click at [158, 196] on td "4d677867-175d-46a8-997a-4c4f6ebe9bdd" at bounding box center [131, 194] width 107 height 30
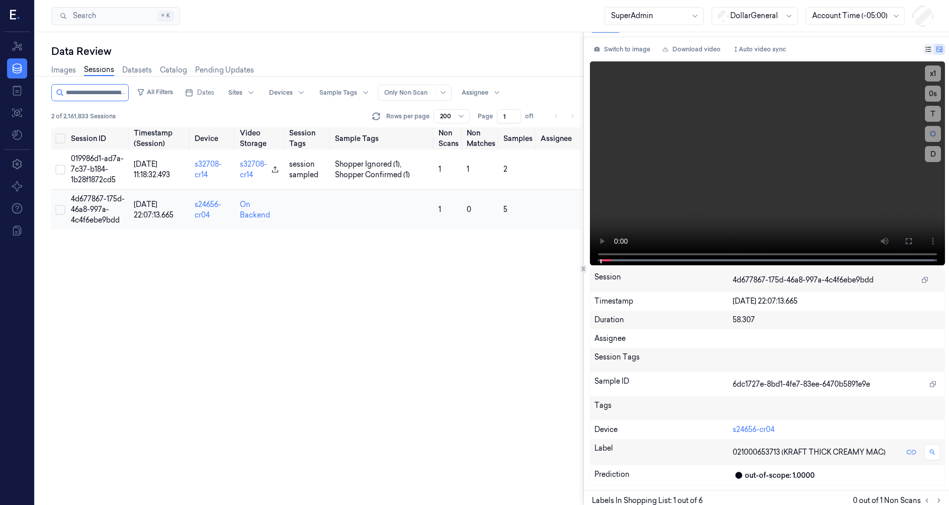
scroll to position [79, 0]
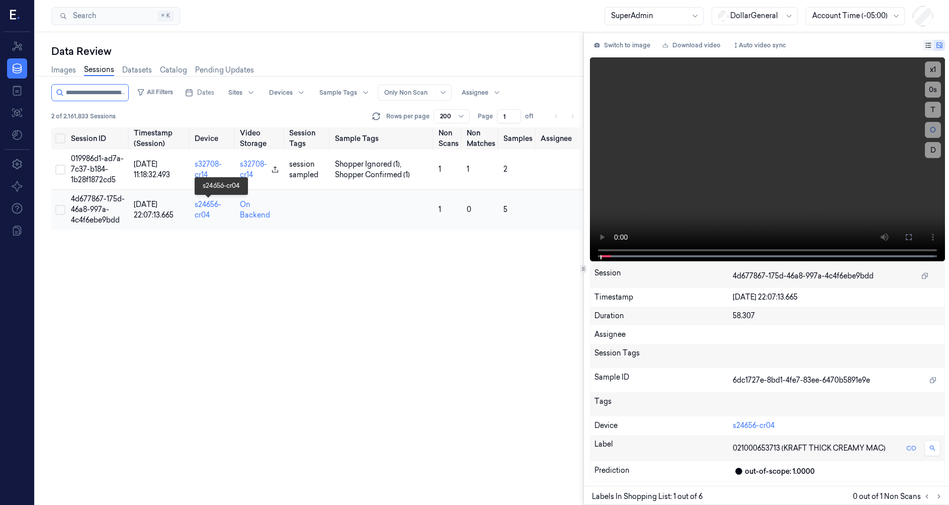
drag, startPoint x: 219, startPoint y: 201, endPoint x: 219, endPoint y: 211, distance: 10.1
click at [219, 202] on td "s24656-cr04" at bounding box center [213, 210] width 45 height 40
click at [235, 284] on div "Session ID Timestamp (Session) Device Video Storage Session Tags Sample Tags No…" at bounding box center [317, 315] width 532 height 377
click at [20, 65] on icon at bounding box center [17, 68] width 12 height 12
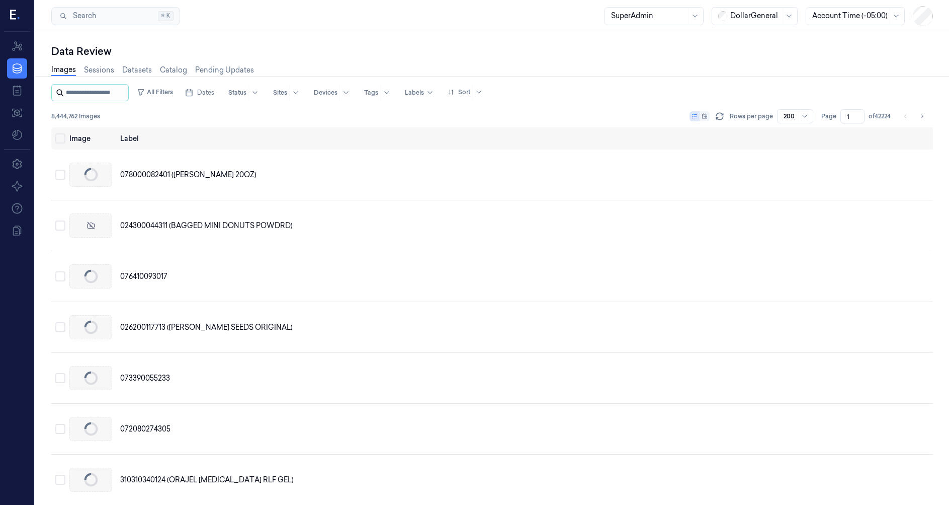
click at [74, 96] on input "string" at bounding box center [96, 93] width 60 height 16
click at [104, 71] on link "Sessions" at bounding box center [99, 70] width 30 height 12
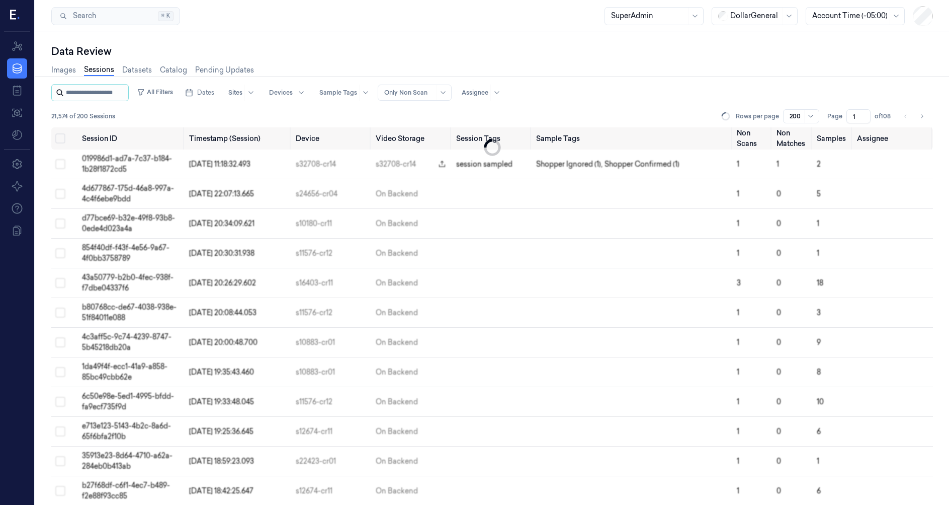
click at [90, 93] on input "string" at bounding box center [96, 93] width 60 height 16
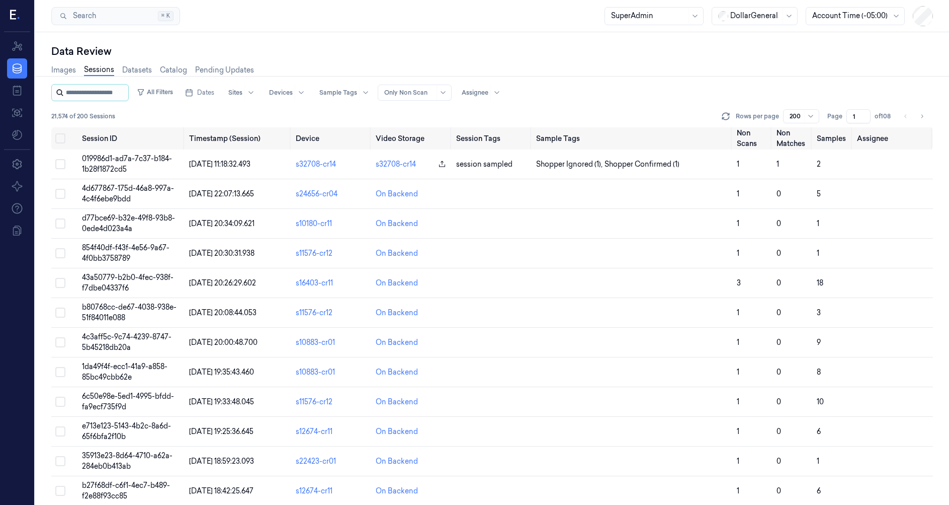
paste input "**********"
type input "**********"
click at [158, 90] on icon "button" at bounding box center [157, 93] width 6 height 6
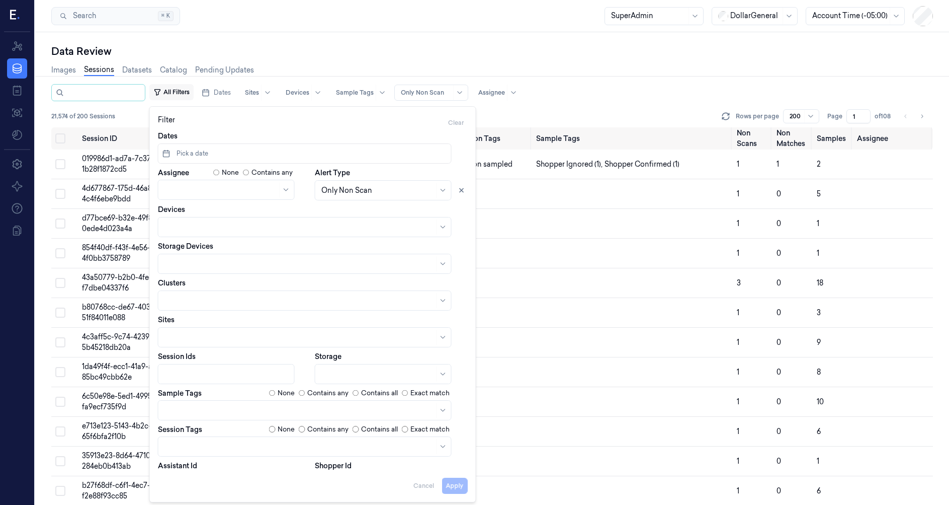
scroll to position [0, 0]
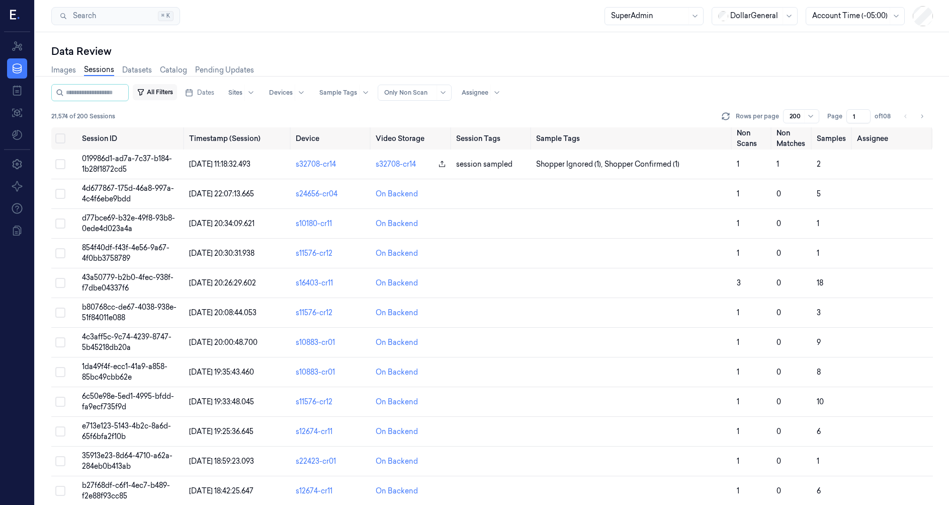
click at [175, 97] on button "All Filters" at bounding box center [155, 92] width 44 height 16
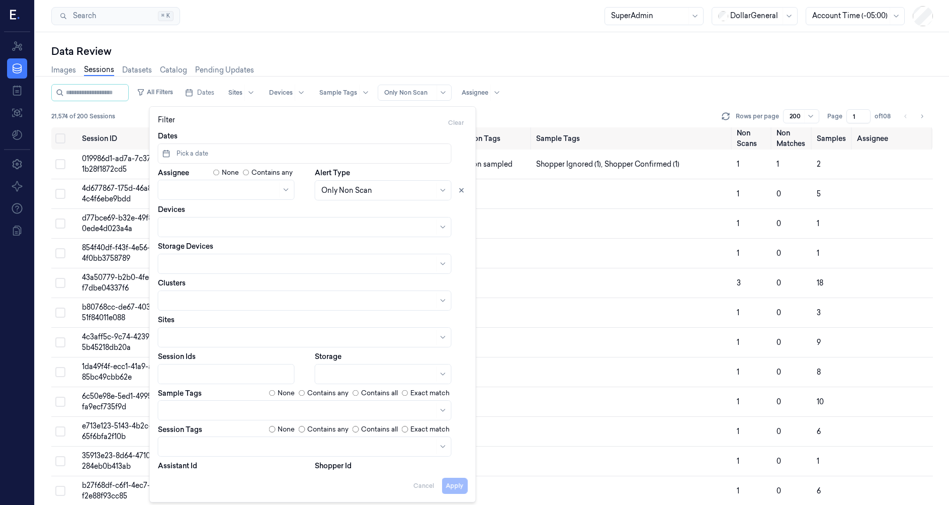
click at [112, 111] on div "21,574 of 200 Sessions Rows per page 200 Page 1 of 108" at bounding box center [492, 116] width 882 height 14
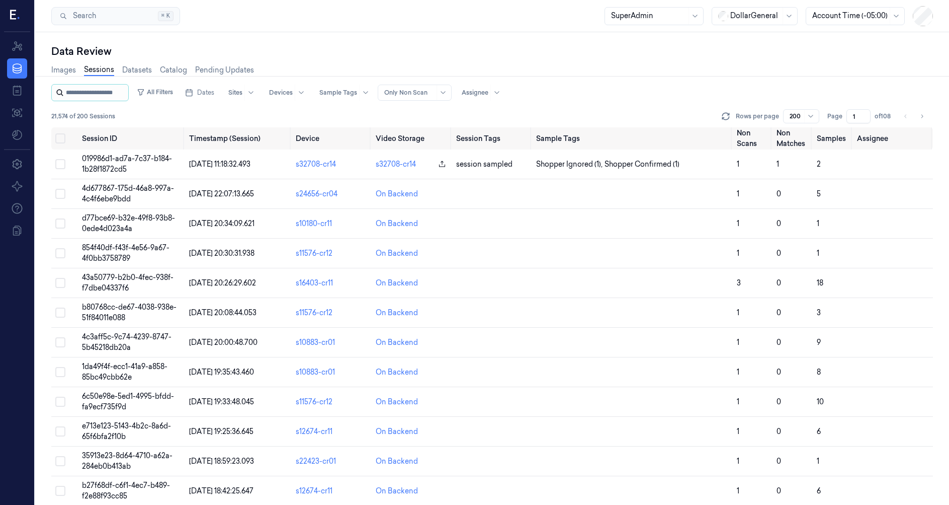
click at [109, 91] on input "string" at bounding box center [96, 93] width 60 height 16
paste input "**********"
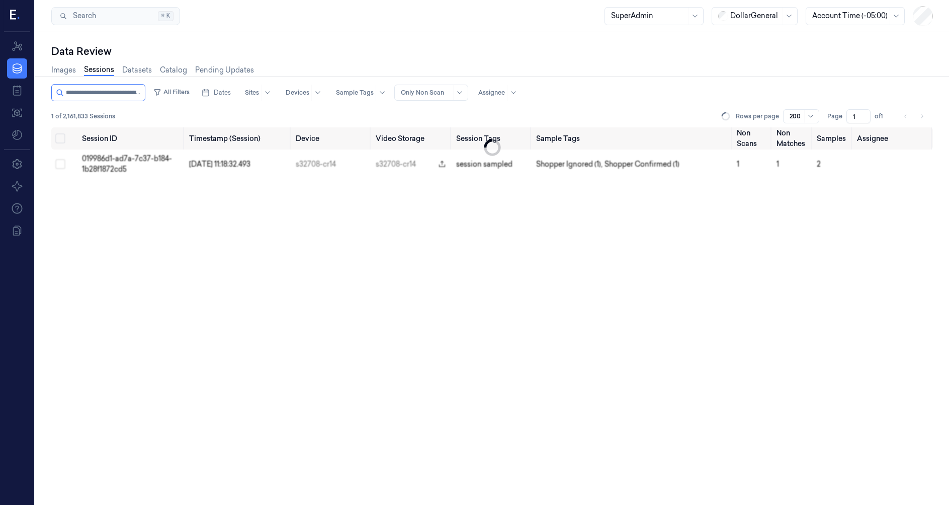
scroll to position [0, 38]
type input "**********"
click at [23, 68] on icon at bounding box center [17, 68] width 12 height 12
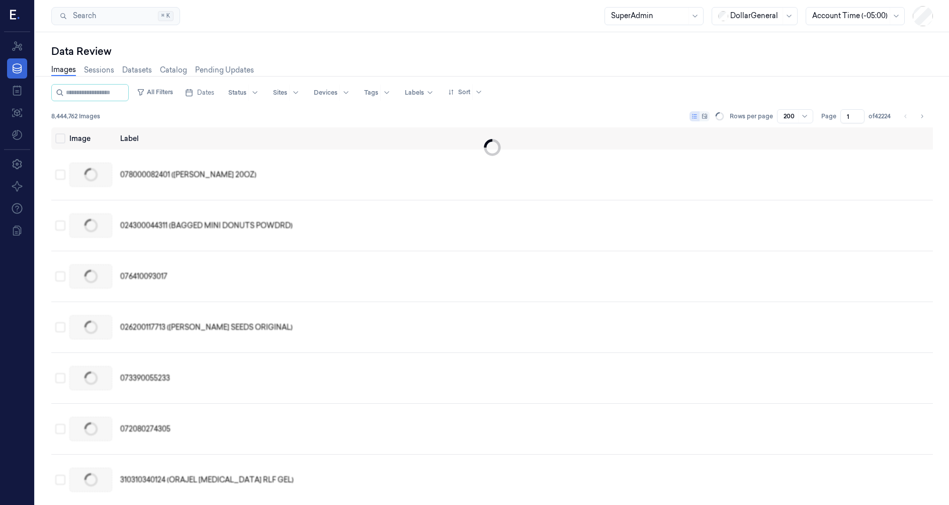
click at [99, 71] on link "Sessions" at bounding box center [99, 70] width 30 height 11
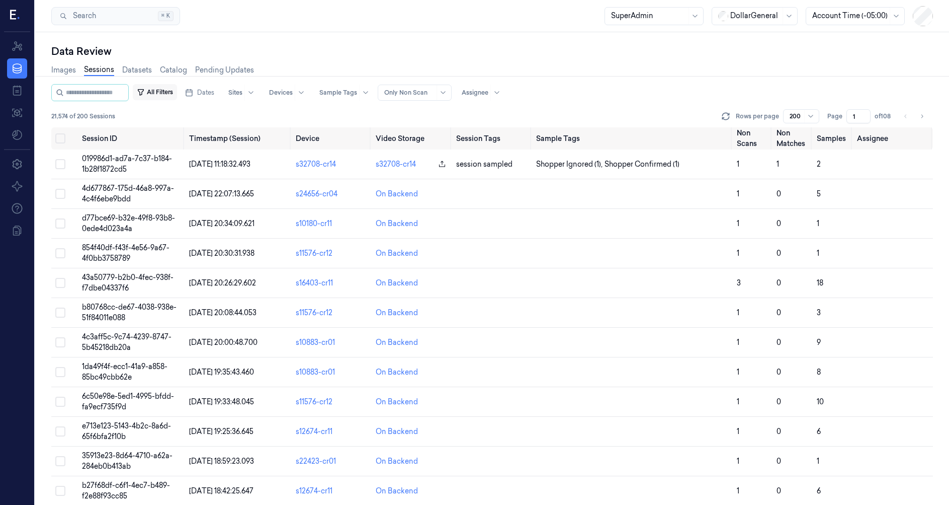
click at [177, 94] on button "All Filters" at bounding box center [155, 92] width 44 height 16
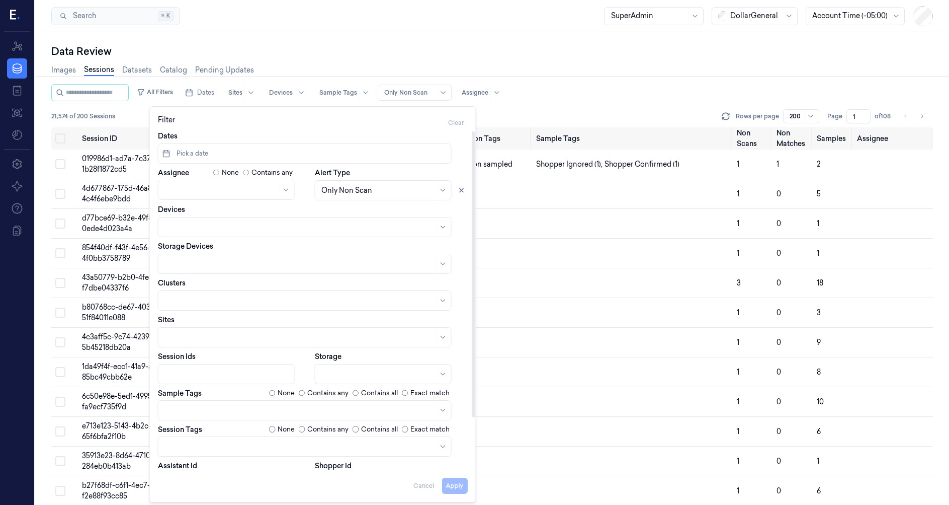
click at [191, 376] on div at bounding box center [227, 374] width 126 height 11
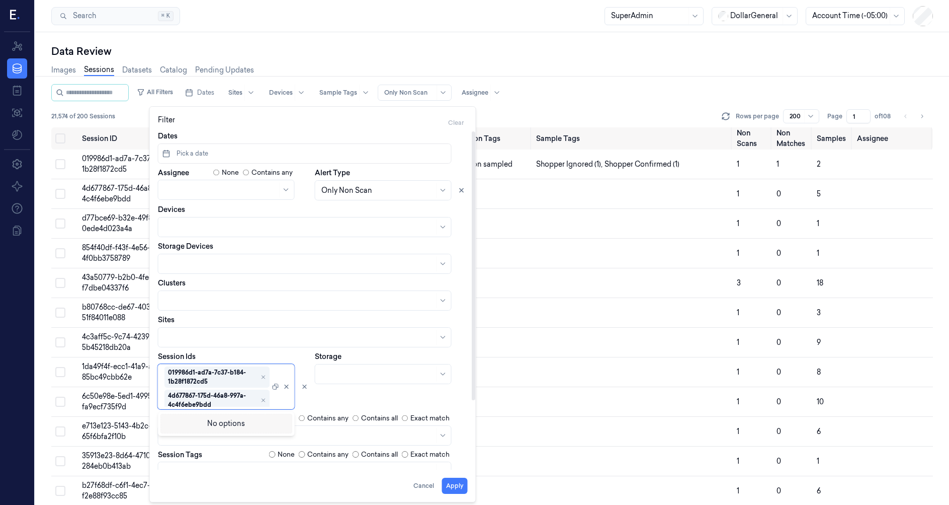
click at [452, 59] on div "Images Sessions Datasets Catalog Pending Updates" at bounding box center [492, 71] width 882 height 26
type input "**********"
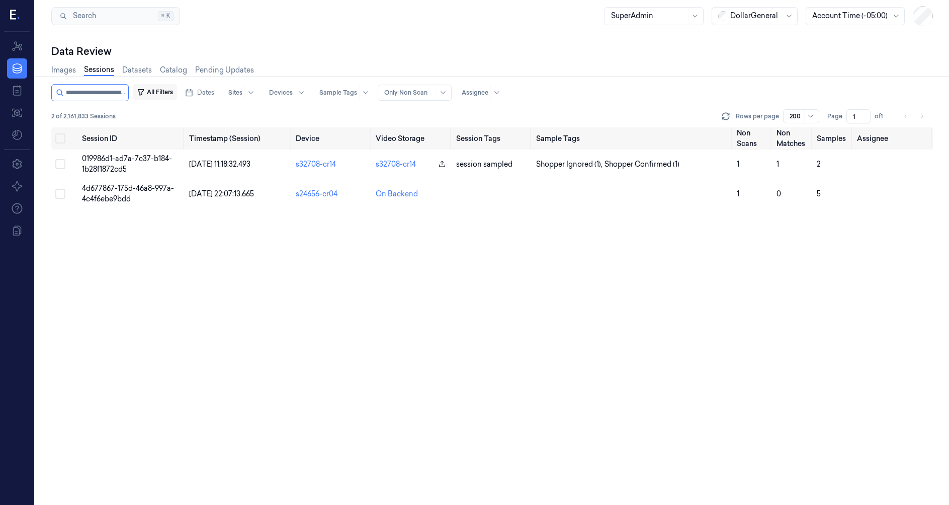
click at [165, 91] on button "All Filters" at bounding box center [155, 92] width 44 height 16
click at [177, 92] on button "All Filters" at bounding box center [155, 92] width 44 height 16
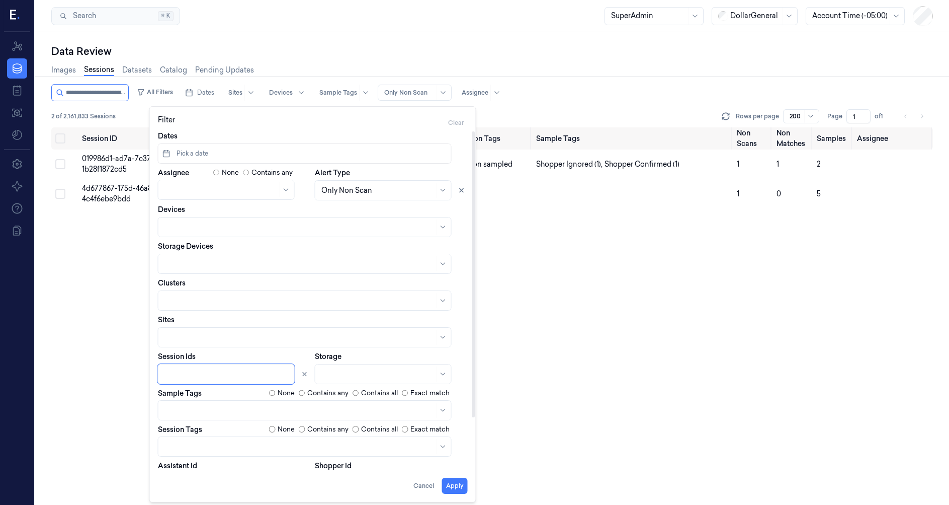
click at [257, 375] on div at bounding box center [227, 374] width 126 height 11
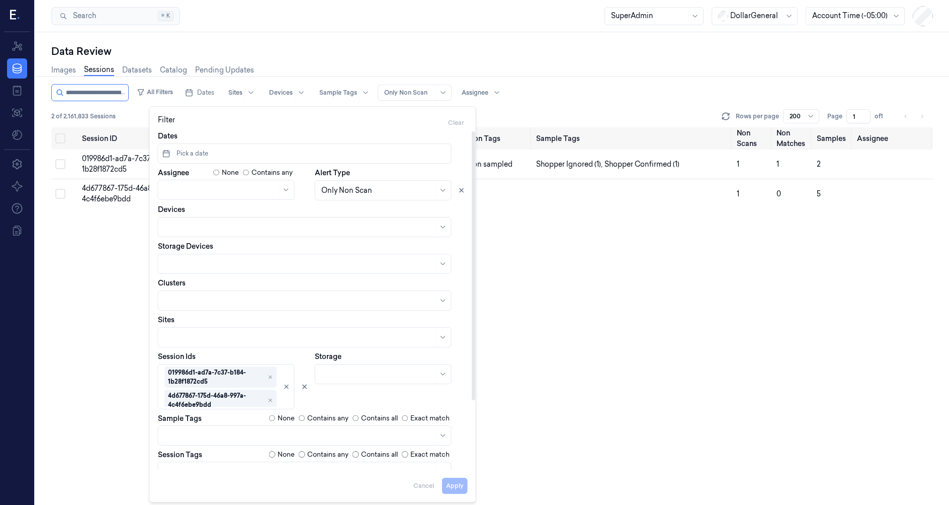
click at [455, 485] on div "Apply Cancel" at bounding box center [313, 481] width 310 height 24
click at [525, 390] on div "All Filters Dates Sites Devices Sample Tags Alert Type Only Non Scan Assignee 2…" at bounding box center [492, 294] width 882 height 421
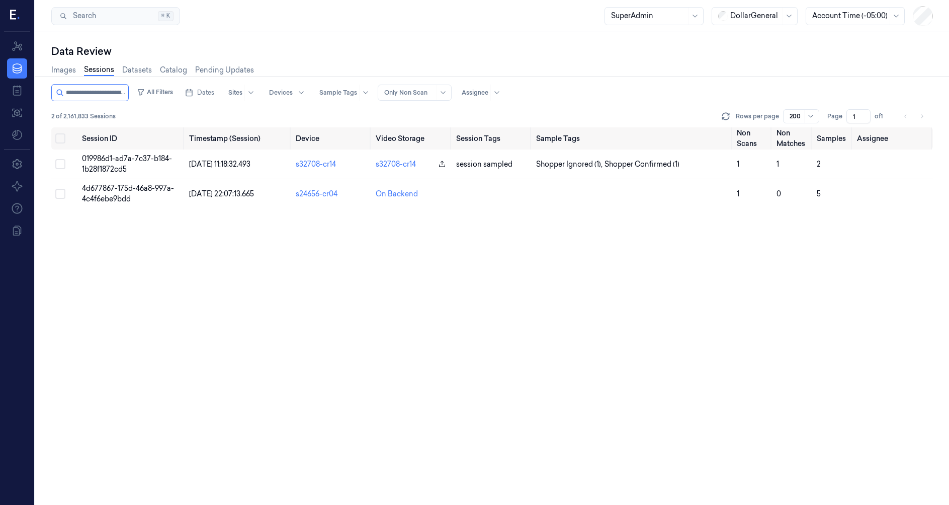
click at [102, 70] on link "Sessions" at bounding box center [99, 70] width 30 height 12
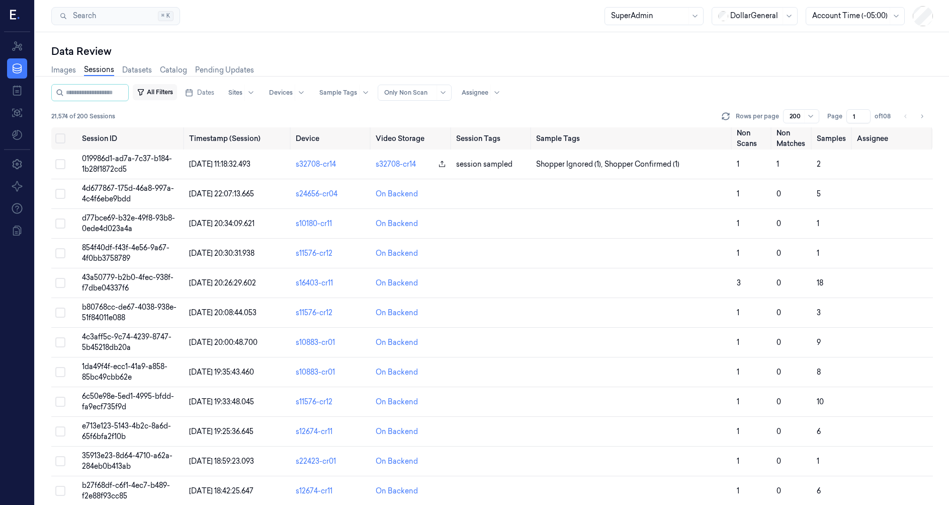
click at [177, 93] on button "All Filters" at bounding box center [155, 92] width 44 height 16
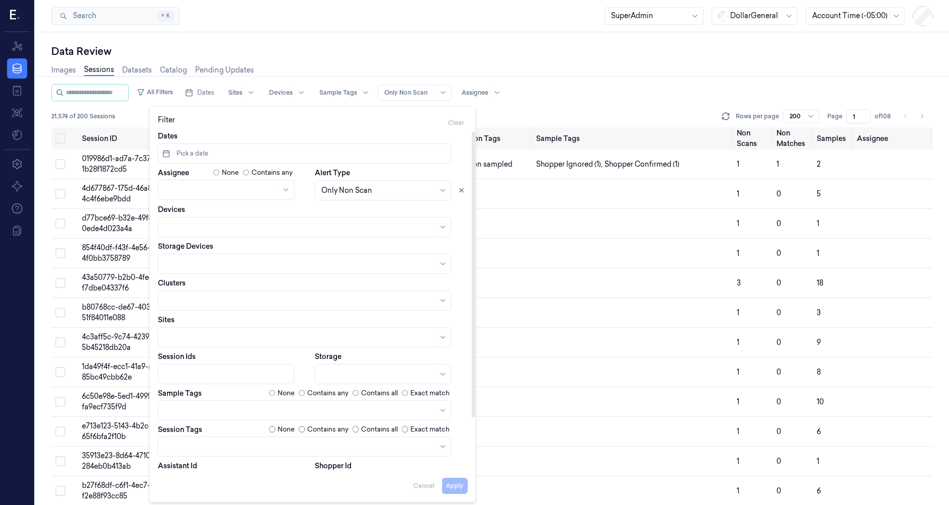
click at [217, 373] on div at bounding box center [227, 374] width 126 height 11
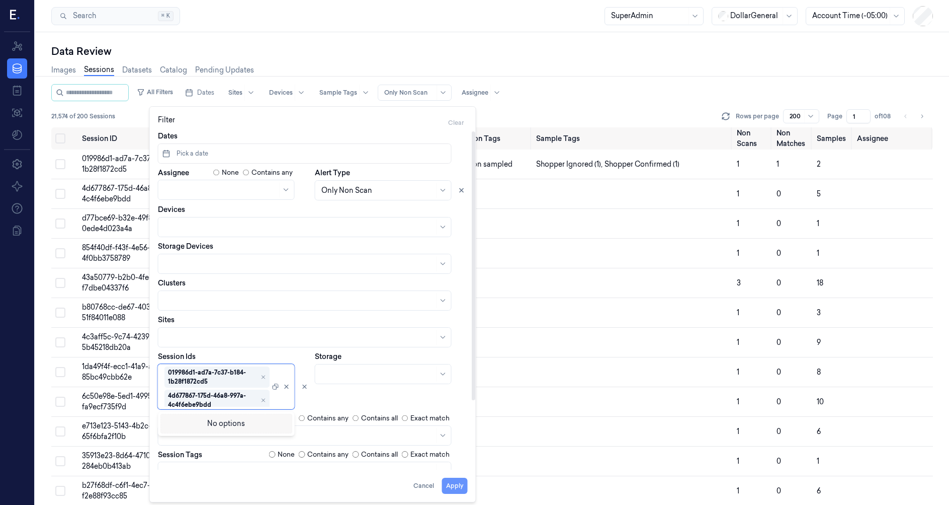
click at [454, 490] on button "Apply" at bounding box center [455, 485] width 26 height 16
type input "**********"
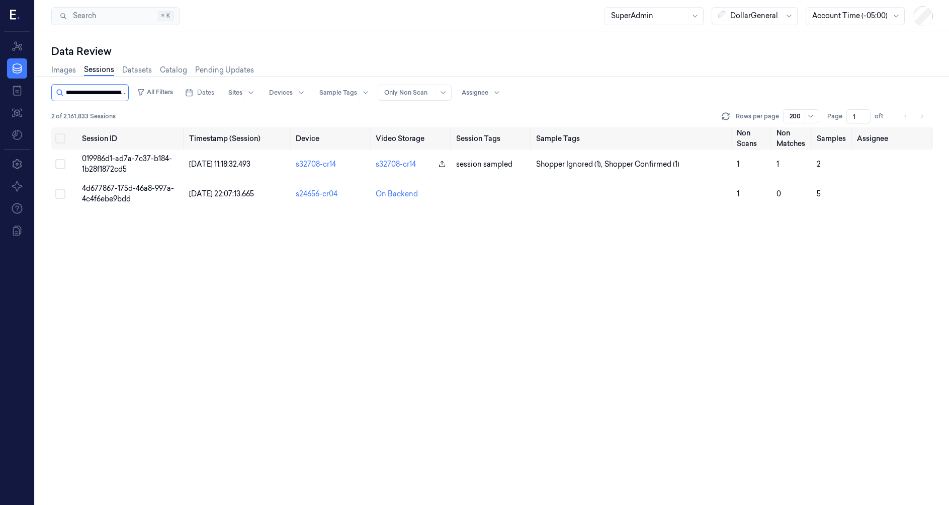
click at [126, 93] on input "string" at bounding box center [96, 93] width 60 height 16
click at [171, 96] on button "All Filters" at bounding box center [155, 92] width 44 height 16
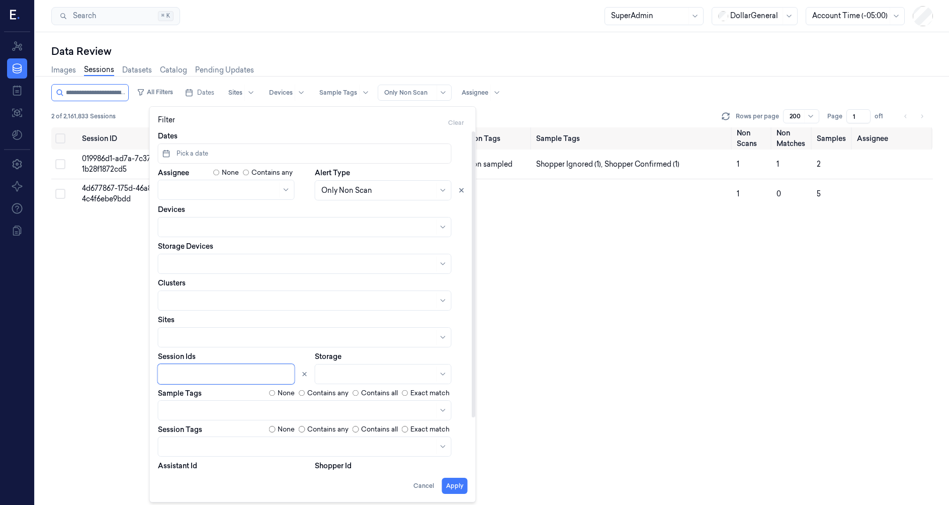
click at [103, 302] on div "Session ID Timestamp (Session) Device Video Storage Session Tags Sample Tags No…" at bounding box center [492, 315] width 882 height 377
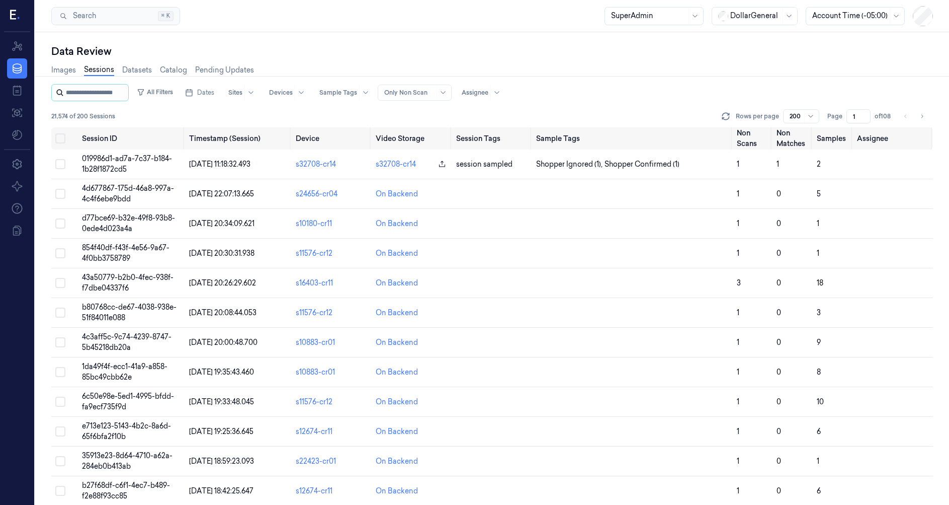
click at [124, 93] on input "string" at bounding box center [96, 93] width 60 height 16
click at [164, 93] on button "All Filters" at bounding box center [155, 92] width 44 height 16
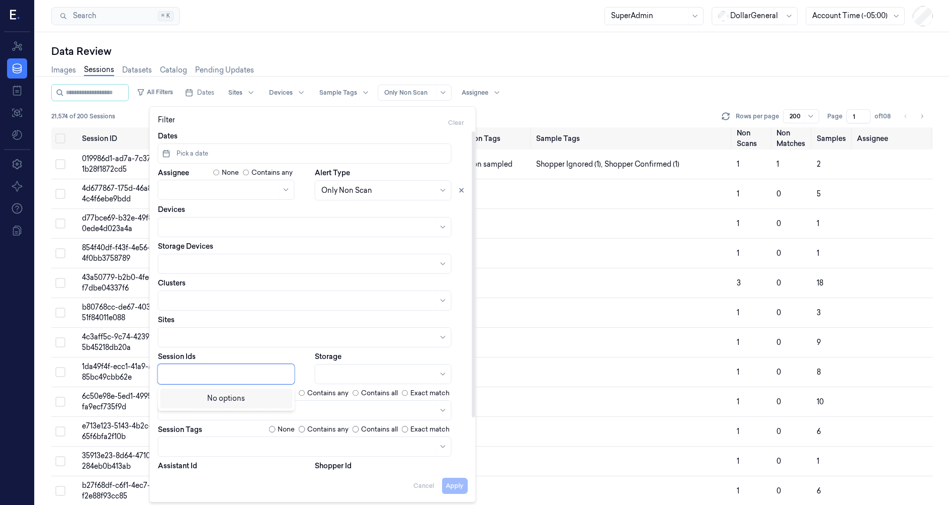
click at [206, 371] on div at bounding box center [227, 374] width 126 height 11
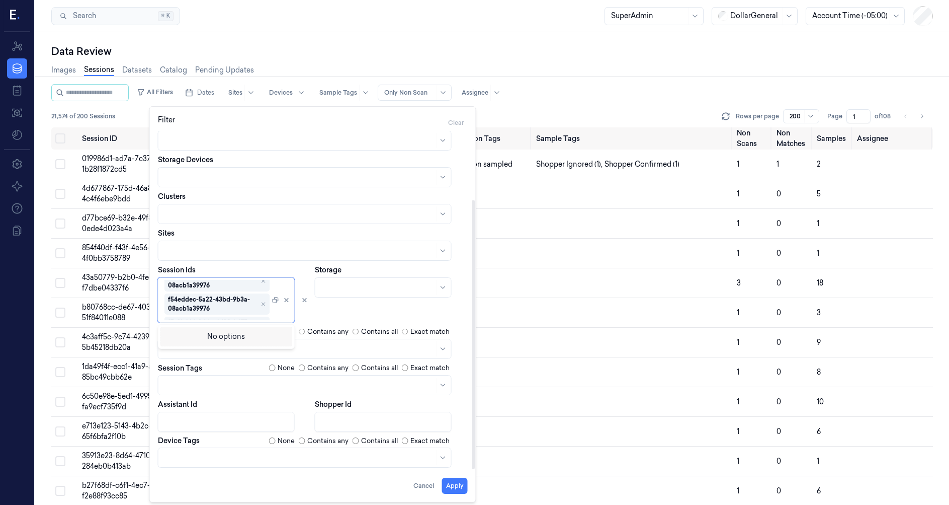
scroll to position [109, 0]
drag, startPoint x: 454, startPoint y: 485, endPoint x: 428, endPoint y: 446, distance: 47.2
click at [454, 486] on button "Apply" at bounding box center [455, 485] width 26 height 16
type input "**********"
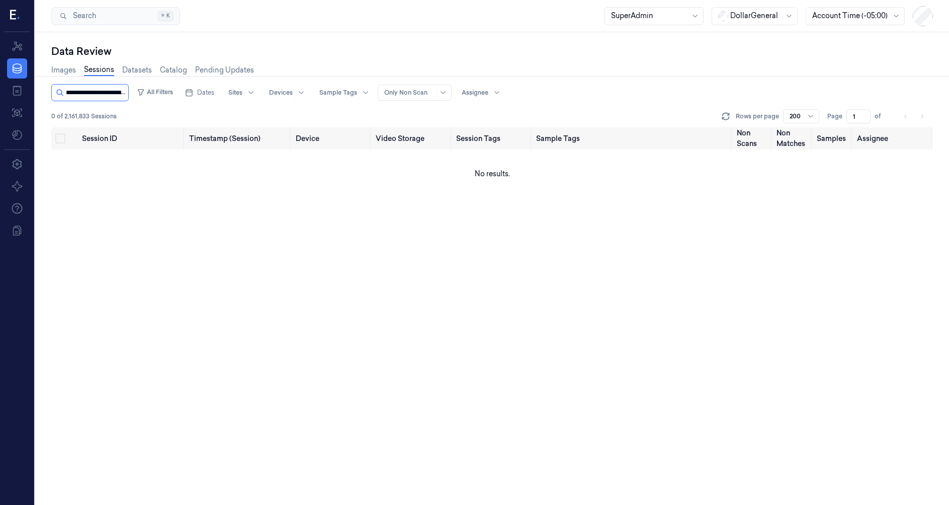
click at [120, 90] on input "string" at bounding box center [96, 93] width 60 height 16
click at [120, 88] on input "string" at bounding box center [96, 93] width 60 height 16
click at [170, 95] on button "All Filters" at bounding box center [155, 92] width 44 height 16
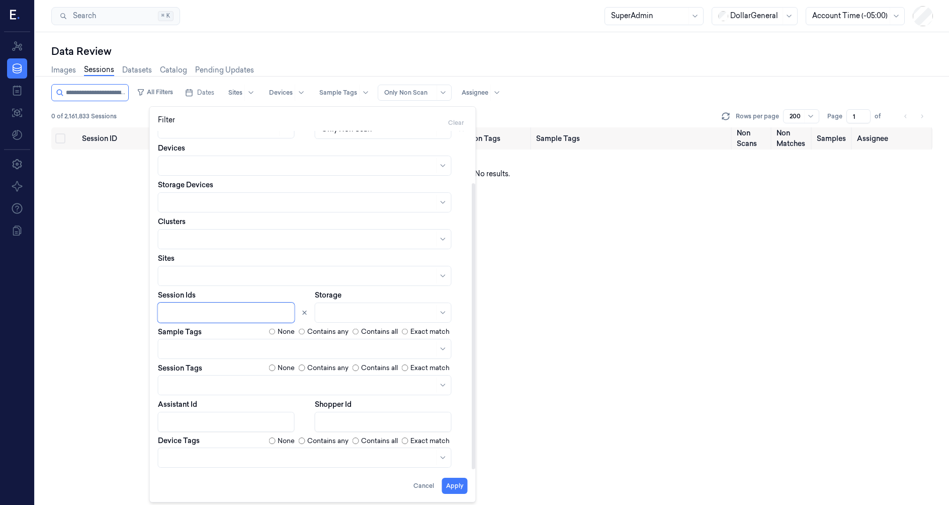
scroll to position [62, 0]
click at [459, 482] on button "Apply" at bounding box center [455, 485] width 26 height 16
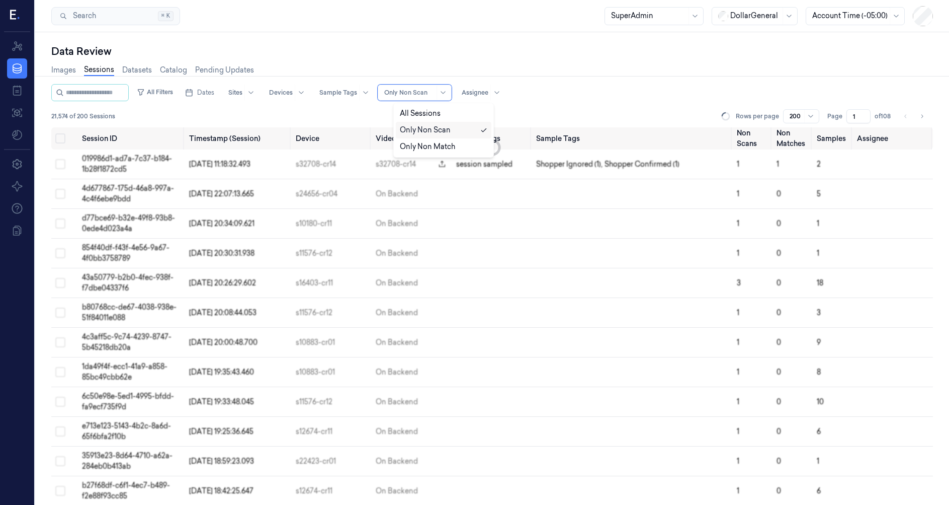
click at [435, 97] on div "Only Non Scan" at bounding box center [409, 92] width 50 height 15
click at [426, 108] on div "All Sessions" at bounding box center [420, 113] width 41 height 11
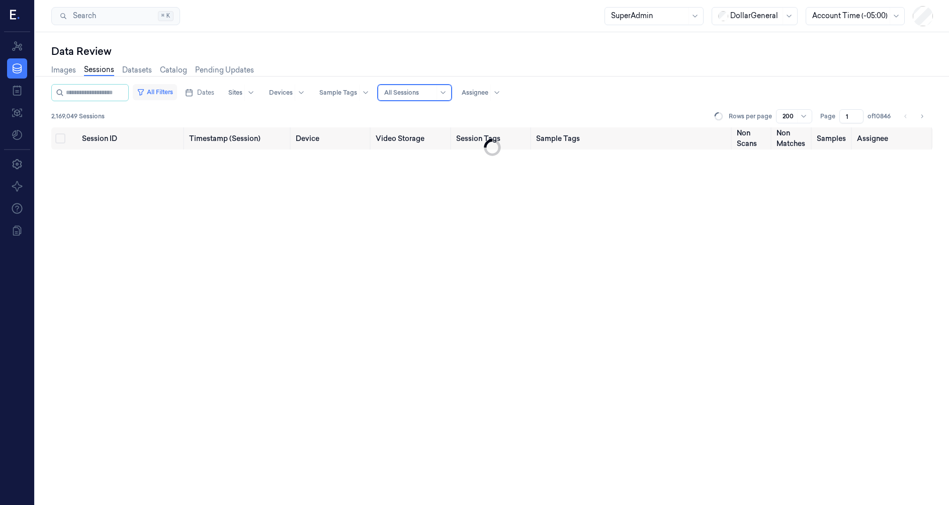
click at [177, 90] on button "All Filters" at bounding box center [155, 92] width 44 height 16
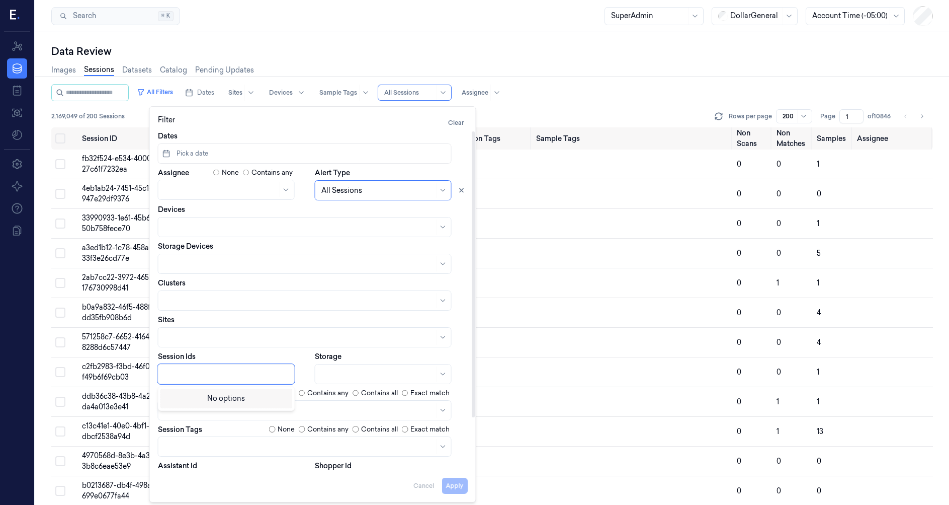
click at [192, 373] on div at bounding box center [227, 374] width 126 height 11
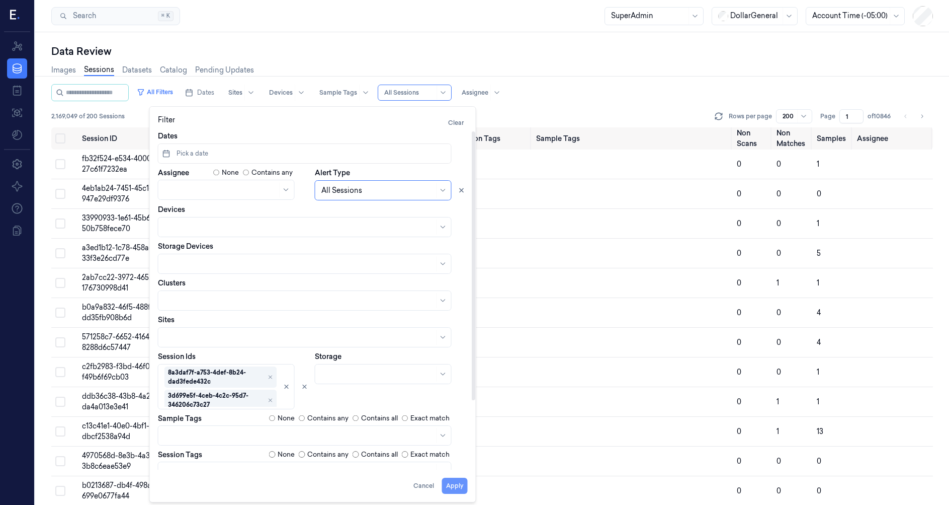
click at [452, 490] on button "Apply" at bounding box center [455, 485] width 26 height 16
type input "**********"
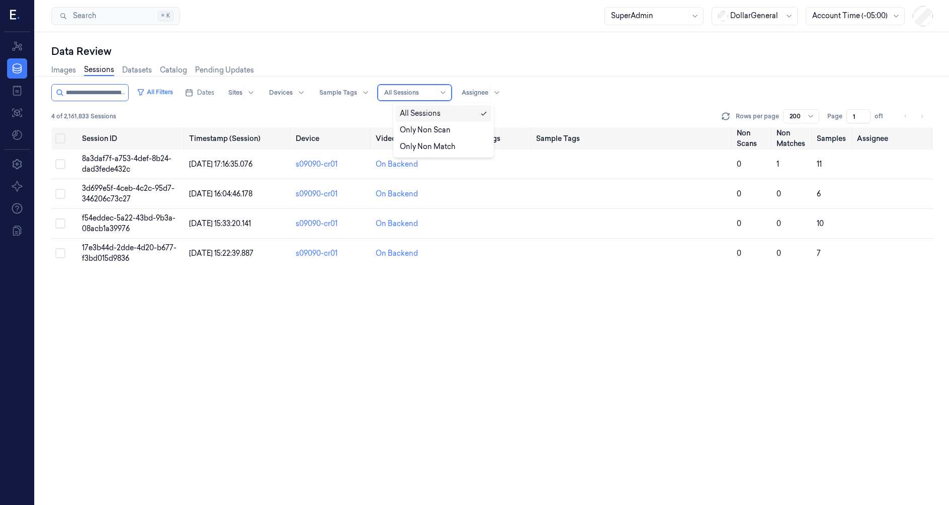
click at [435, 92] on div at bounding box center [409, 92] width 50 height 9
click at [431, 133] on div "Only Non Scan" at bounding box center [425, 130] width 51 height 11
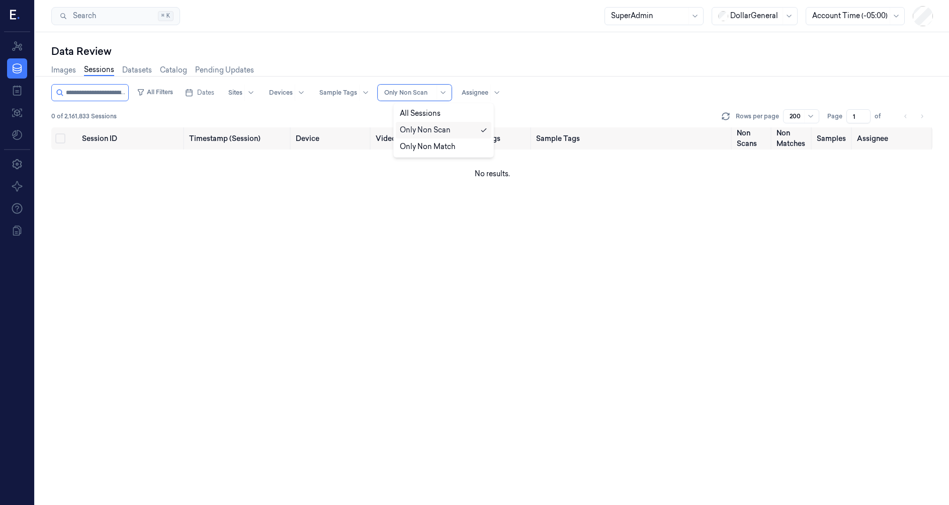
click at [431, 99] on div "Only Non Scan" at bounding box center [409, 92] width 50 height 15
click at [421, 119] on div "All Sessions" at bounding box center [444, 113] width 96 height 17
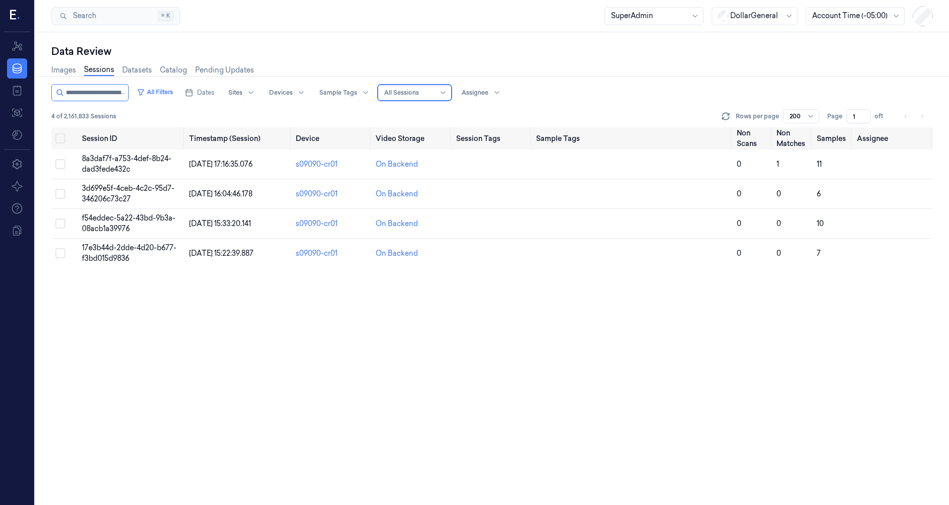
click at [418, 116] on div "4 of 2,161,833 Sessions Rows per page 200 Page 1 of 1" at bounding box center [492, 116] width 882 height 14
click at [435, 93] on div at bounding box center [409, 92] width 50 height 9
click at [379, 110] on div "4 of 2,161,833 Sessions Rows per page 200 Page 1 of 1" at bounding box center [492, 116] width 882 height 14
click at [432, 95] on div at bounding box center [409, 92] width 50 height 9
click at [436, 132] on div "Only Non Scan" at bounding box center [425, 130] width 51 height 11
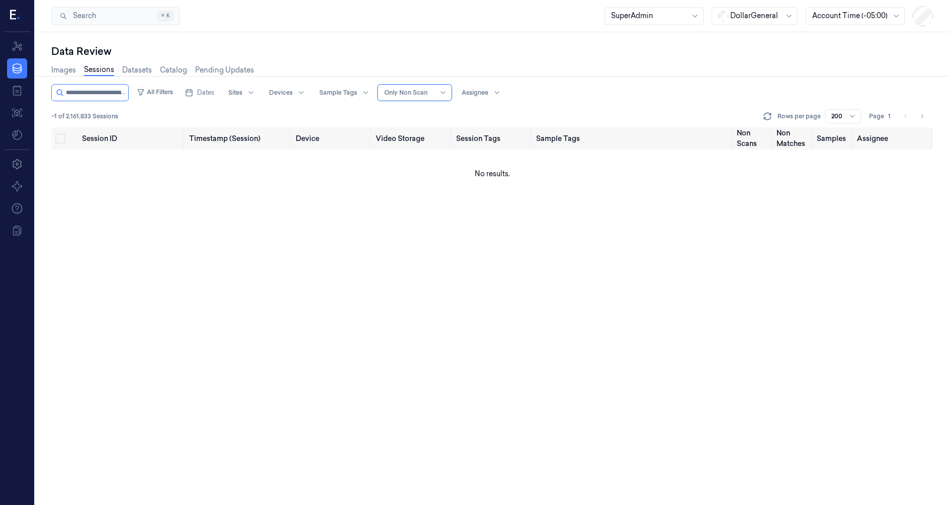
click at [431, 96] on div at bounding box center [409, 92] width 50 height 9
click at [431, 109] on div "All Sessions" at bounding box center [420, 113] width 41 height 11
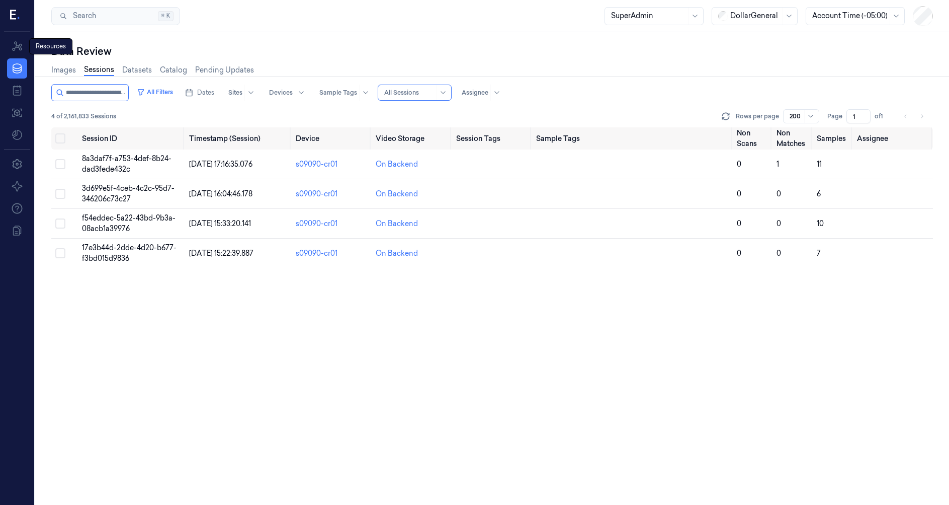
click at [7, 62] on nav "Resources Resources Resources Data Jobs Models" at bounding box center [17, 90] width 30 height 109
click at [23, 69] on icon at bounding box center [17, 68] width 12 height 12
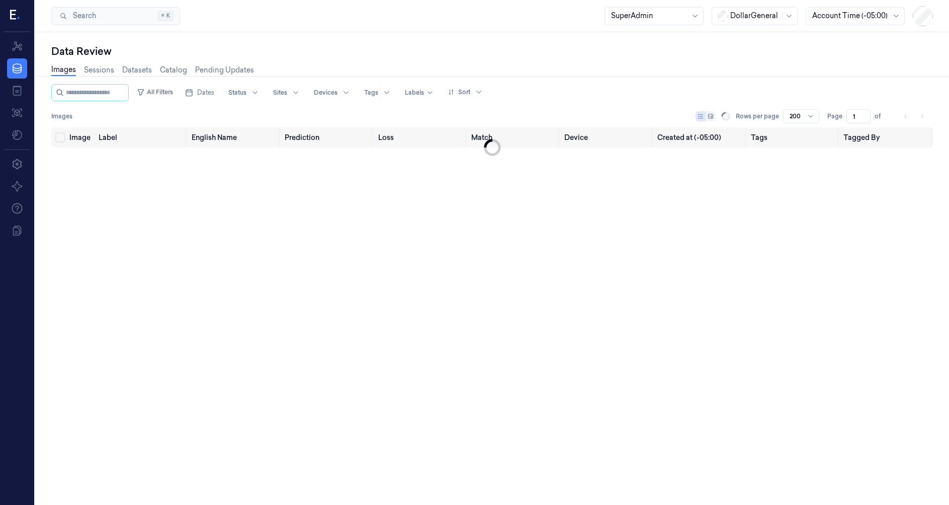
click at [75, 70] on link "Images" at bounding box center [63, 70] width 25 height 12
click at [90, 73] on link "Sessions" at bounding box center [99, 70] width 30 height 12
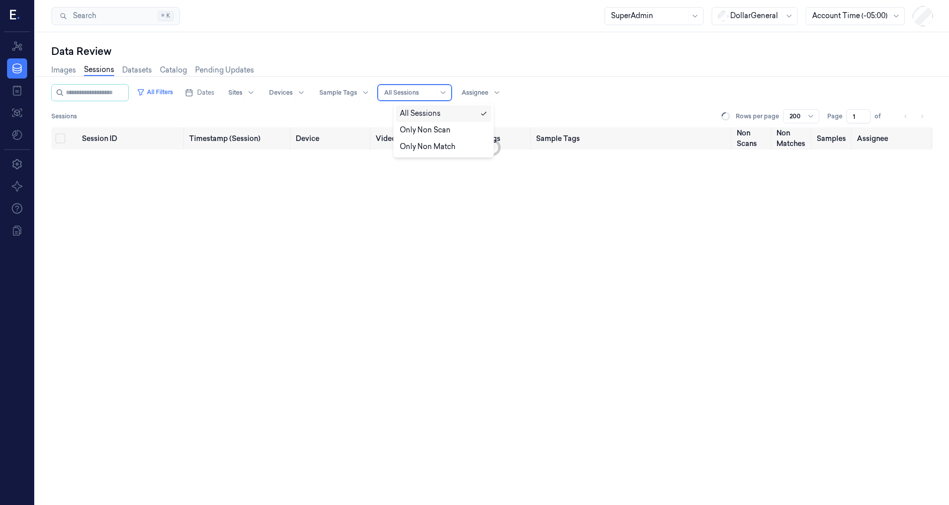
click at [408, 91] on div at bounding box center [409, 92] width 50 height 9
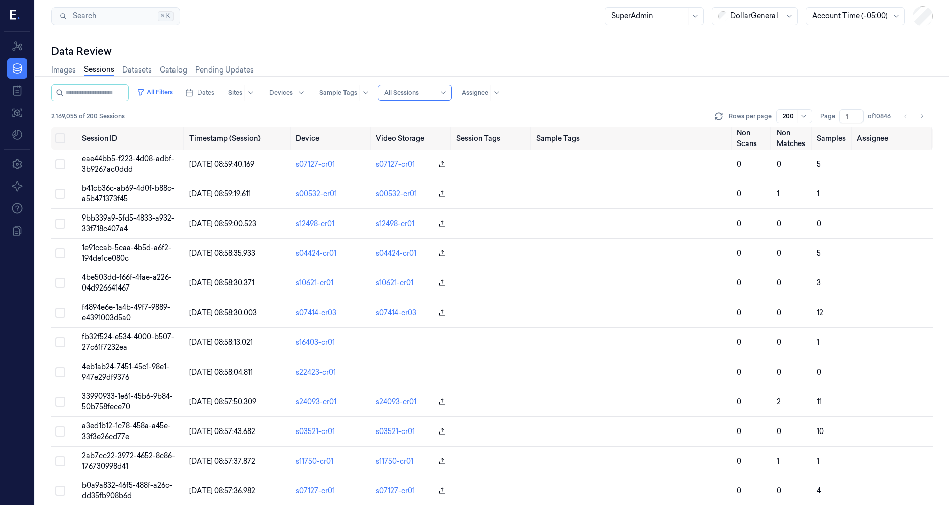
click at [460, 60] on div "Images Sessions Datasets Catalog Pending Updates" at bounding box center [492, 71] width 882 height 26
click at [429, 91] on div at bounding box center [409, 92] width 50 height 9
click at [353, 103] on div "All Filters Dates Sites Devices Sample Tags Alert Type 3 results available. Use…" at bounding box center [492, 105] width 882 height 43
click at [101, 161] on span "eae44bb5-f223-4d08-adbf-3b9267ac0ddd" at bounding box center [128, 164] width 93 height 20
